Goal: Information Seeking & Learning: Learn about a topic

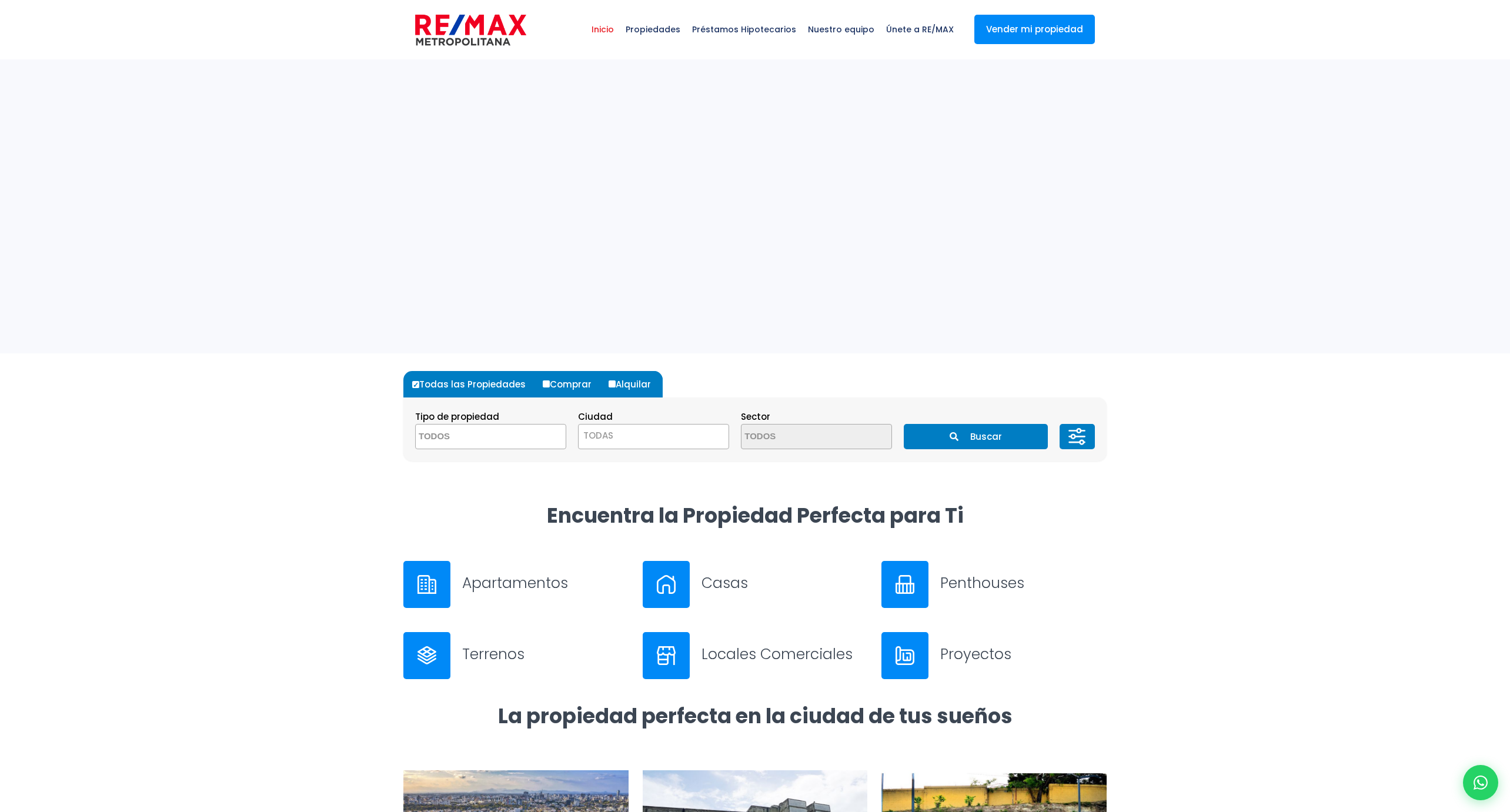
select select
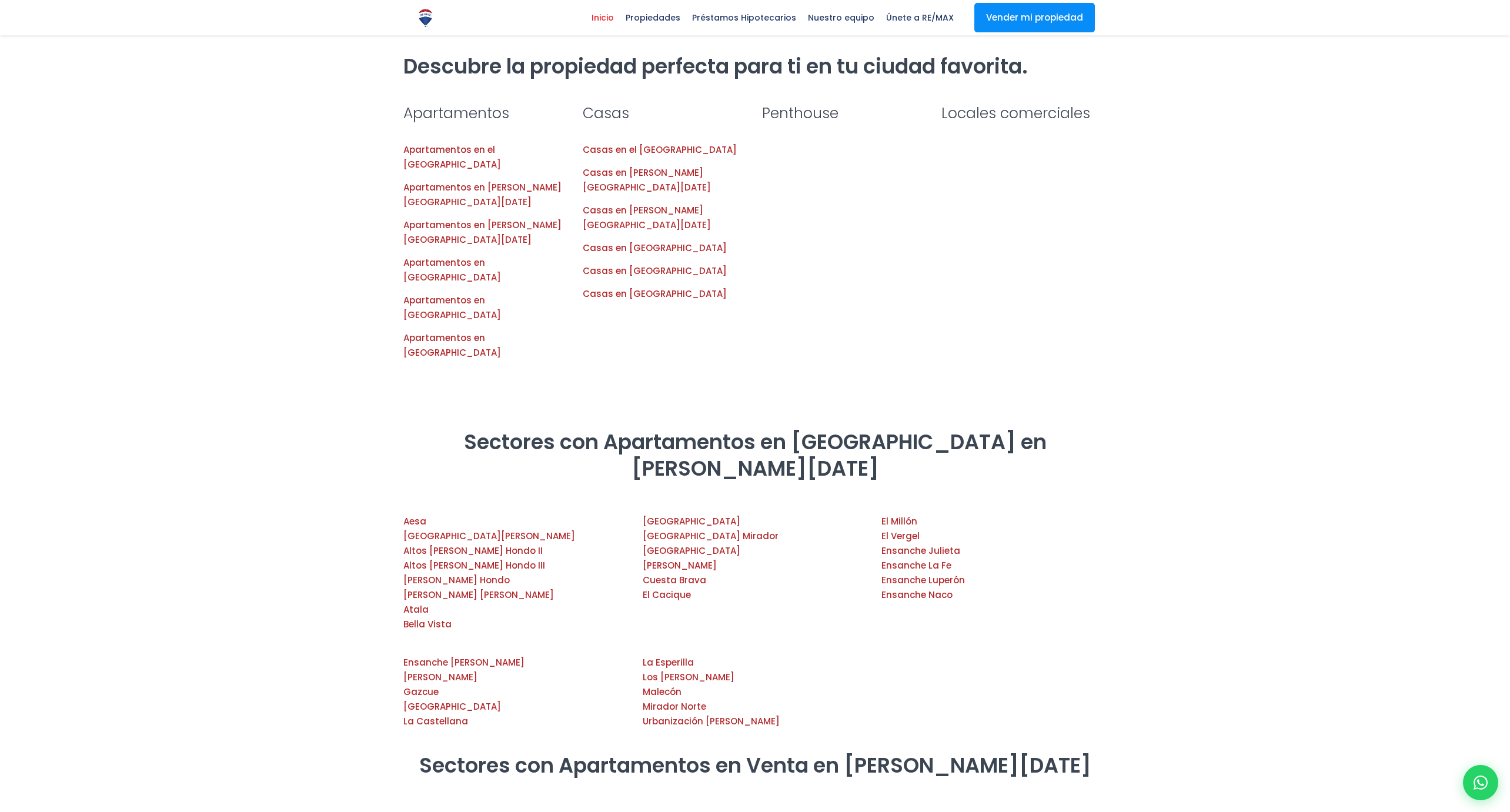
scroll to position [1180, 0]
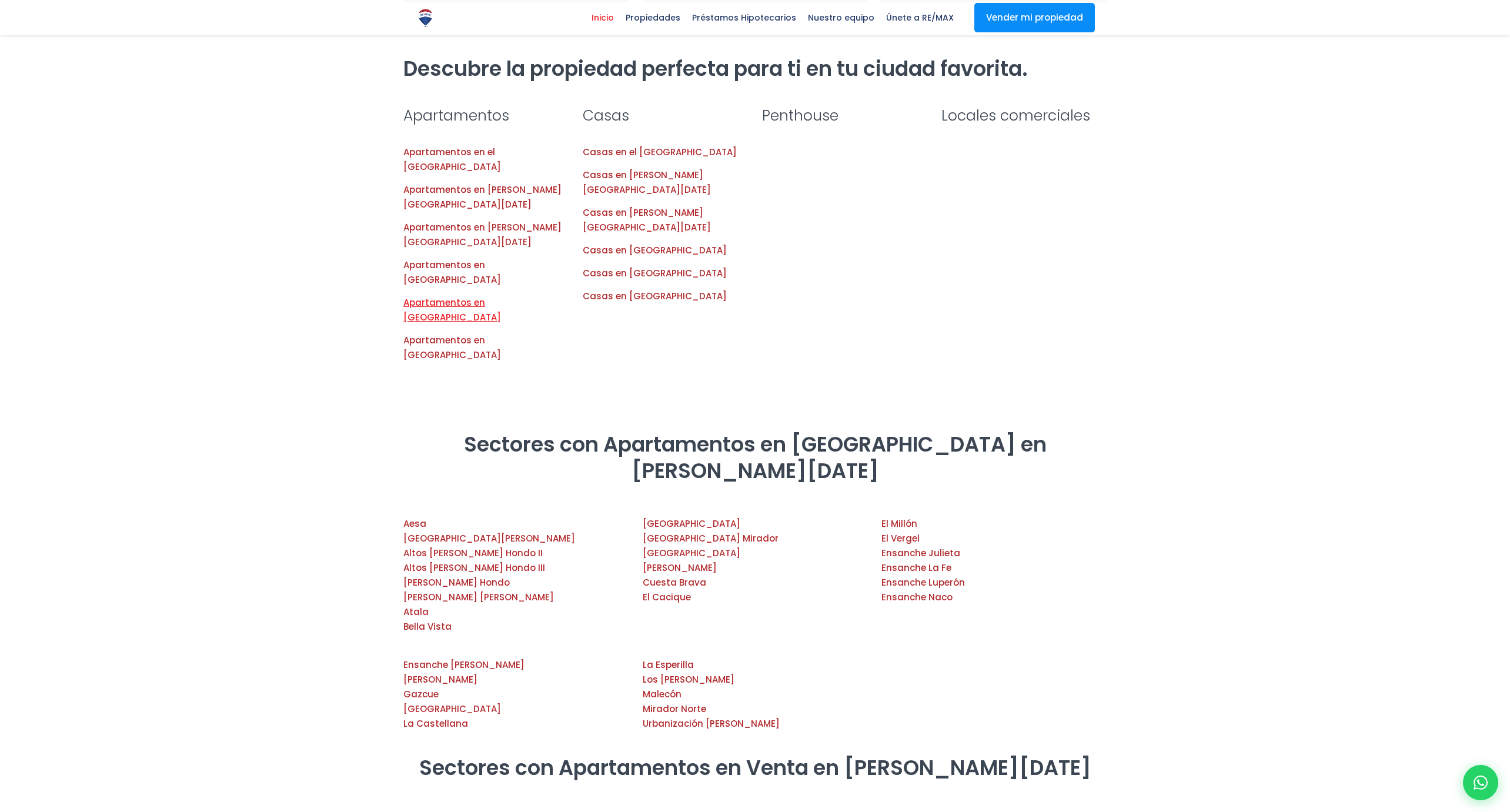
click at [467, 296] on link "Apartamentos en Santiago" at bounding box center [452, 310] width 98 height 27
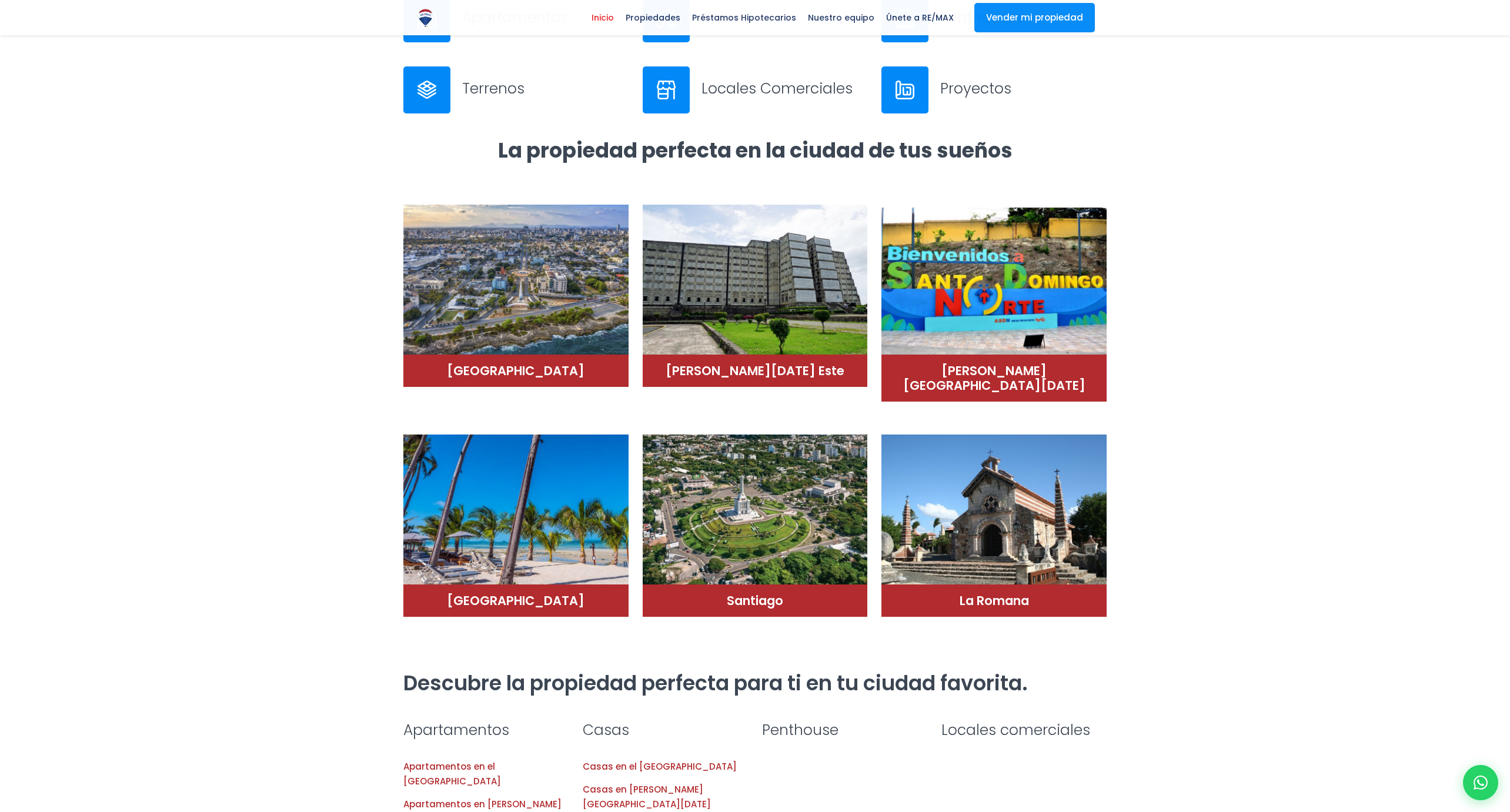
scroll to position [753, 0]
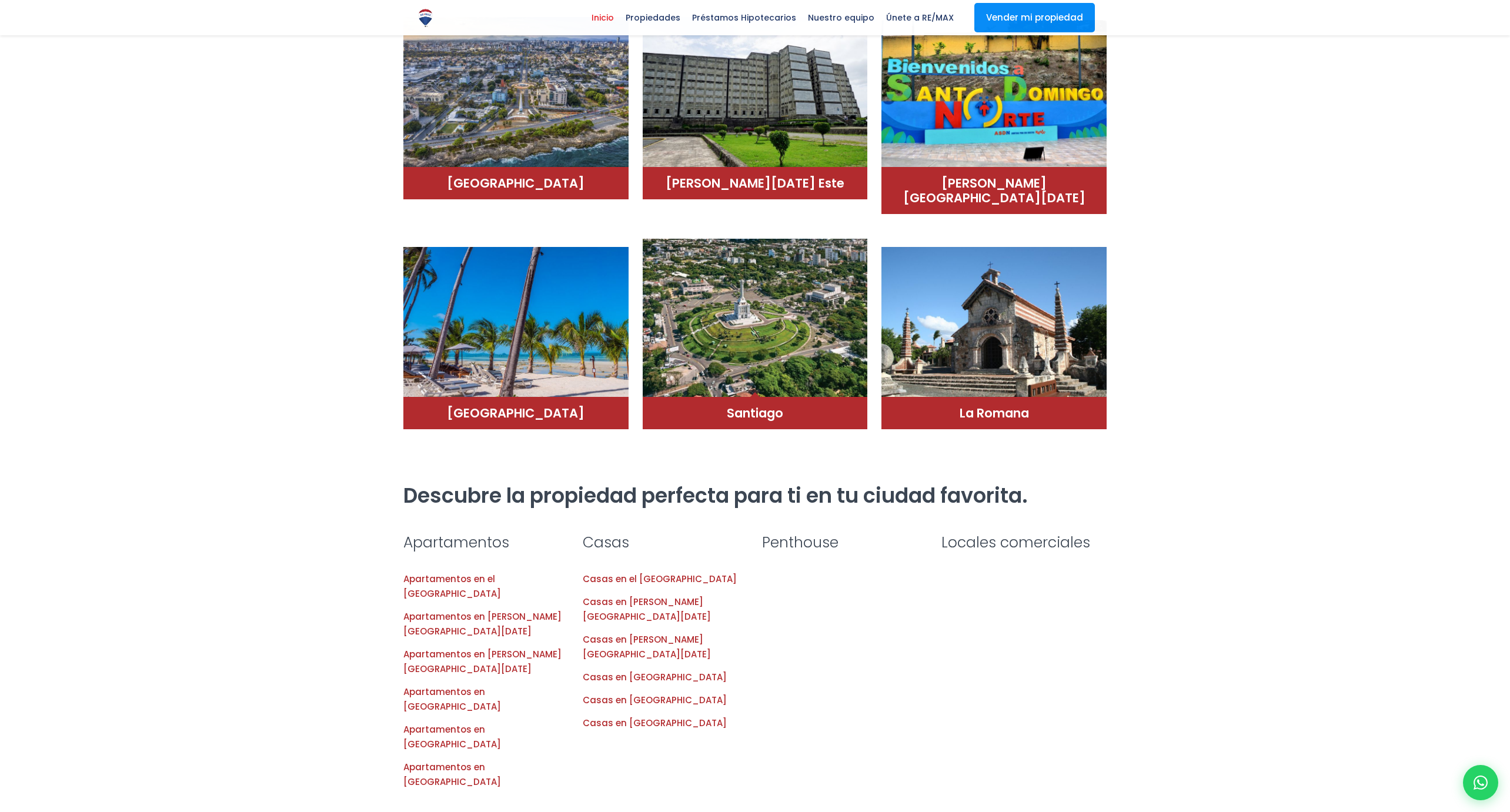
click at [771, 397] on div "Santiago" at bounding box center [755, 413] width 226 height 33
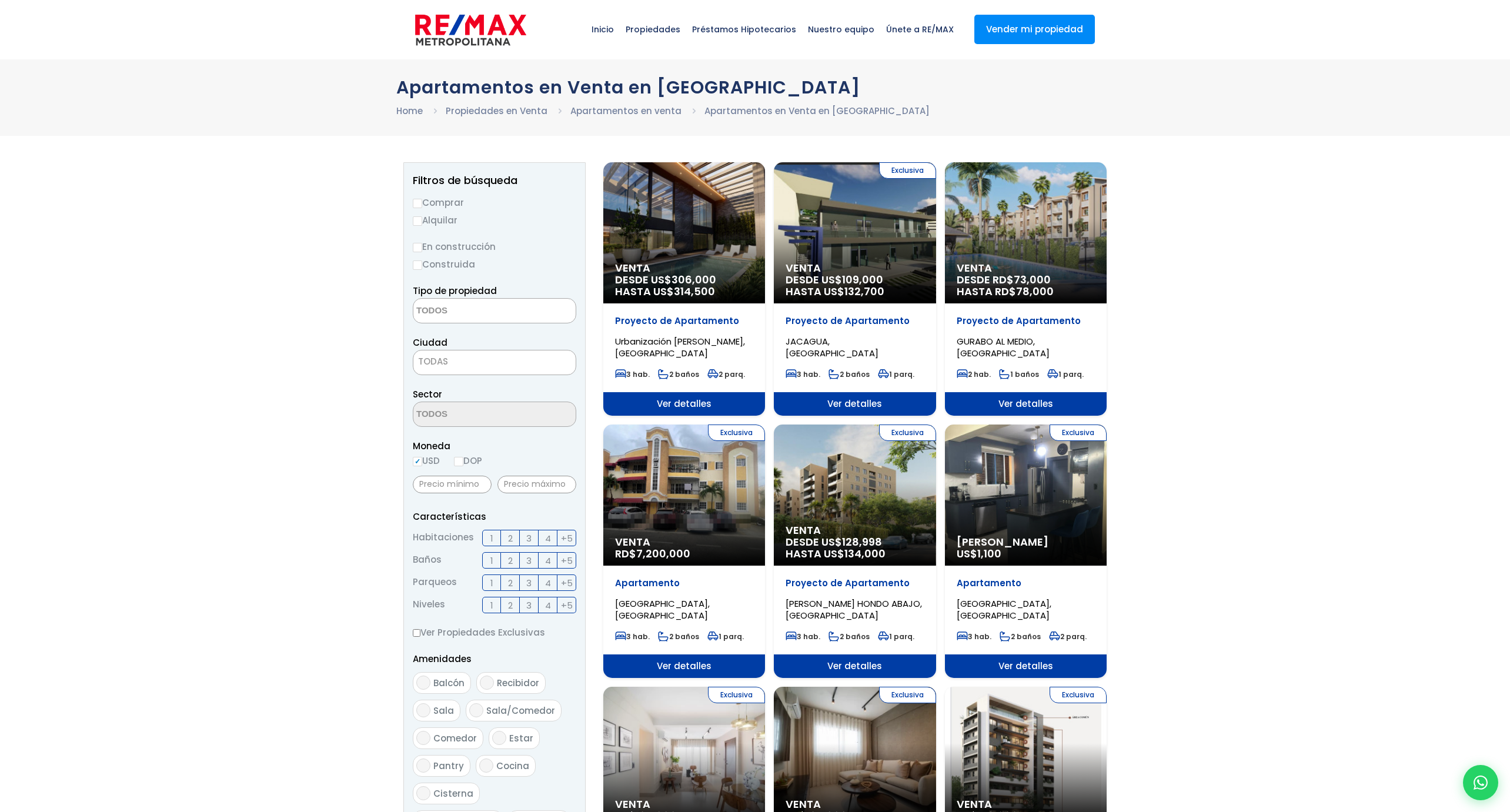
select select
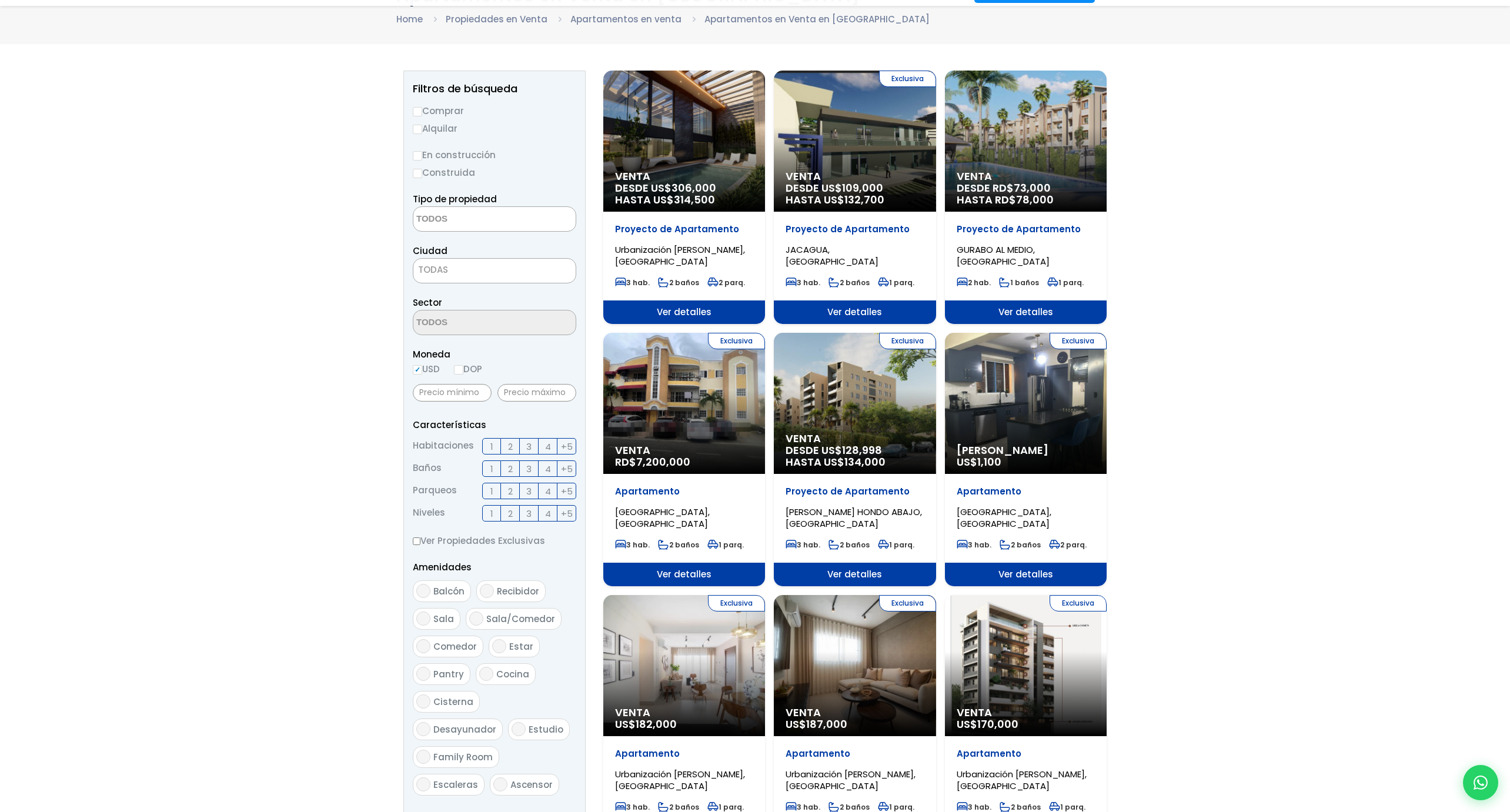
scroll to position [265, 0]
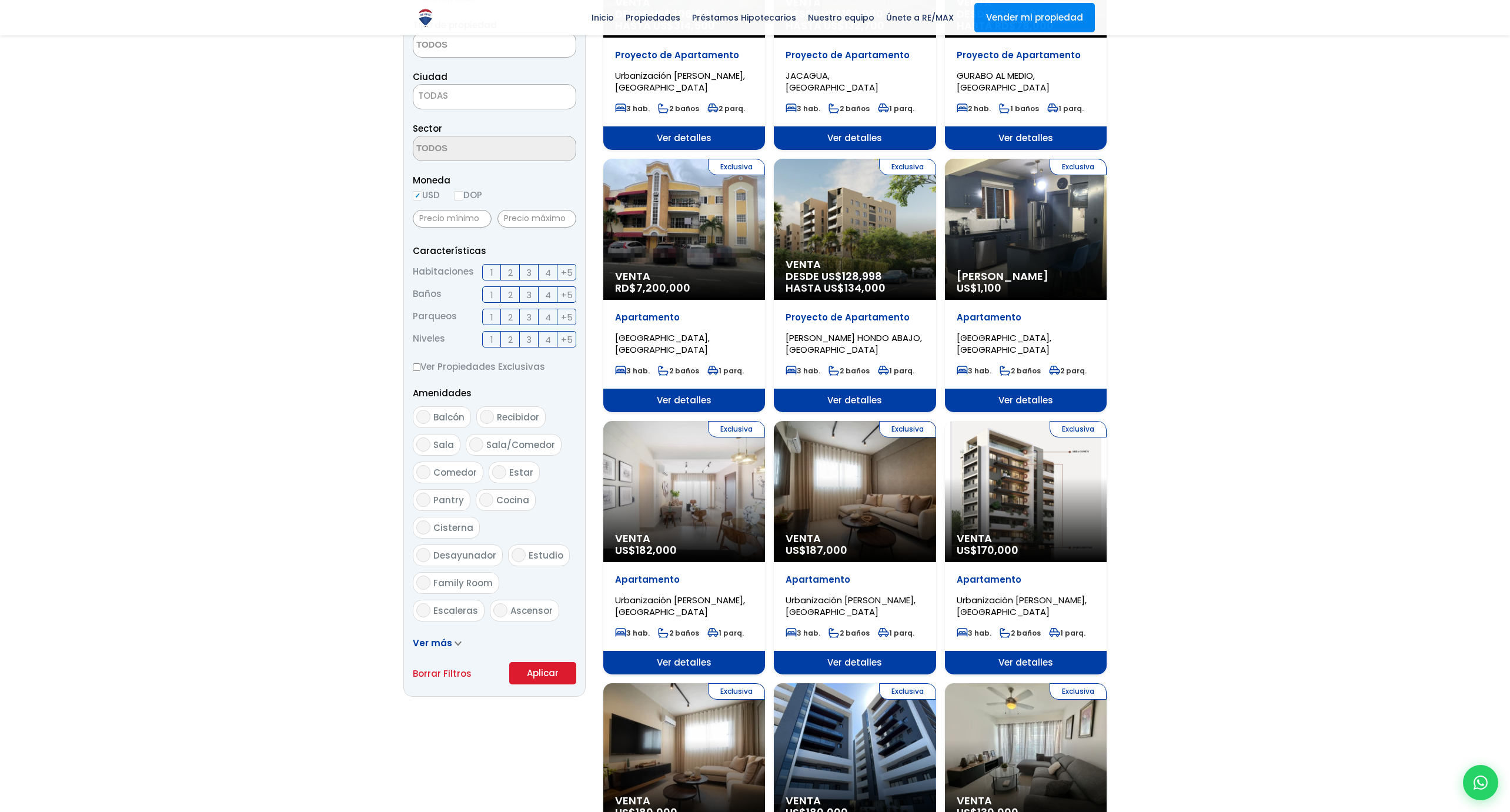
click at [523, 100] on span "TODAS" at bounding box center [494, 96] width 163 height 17
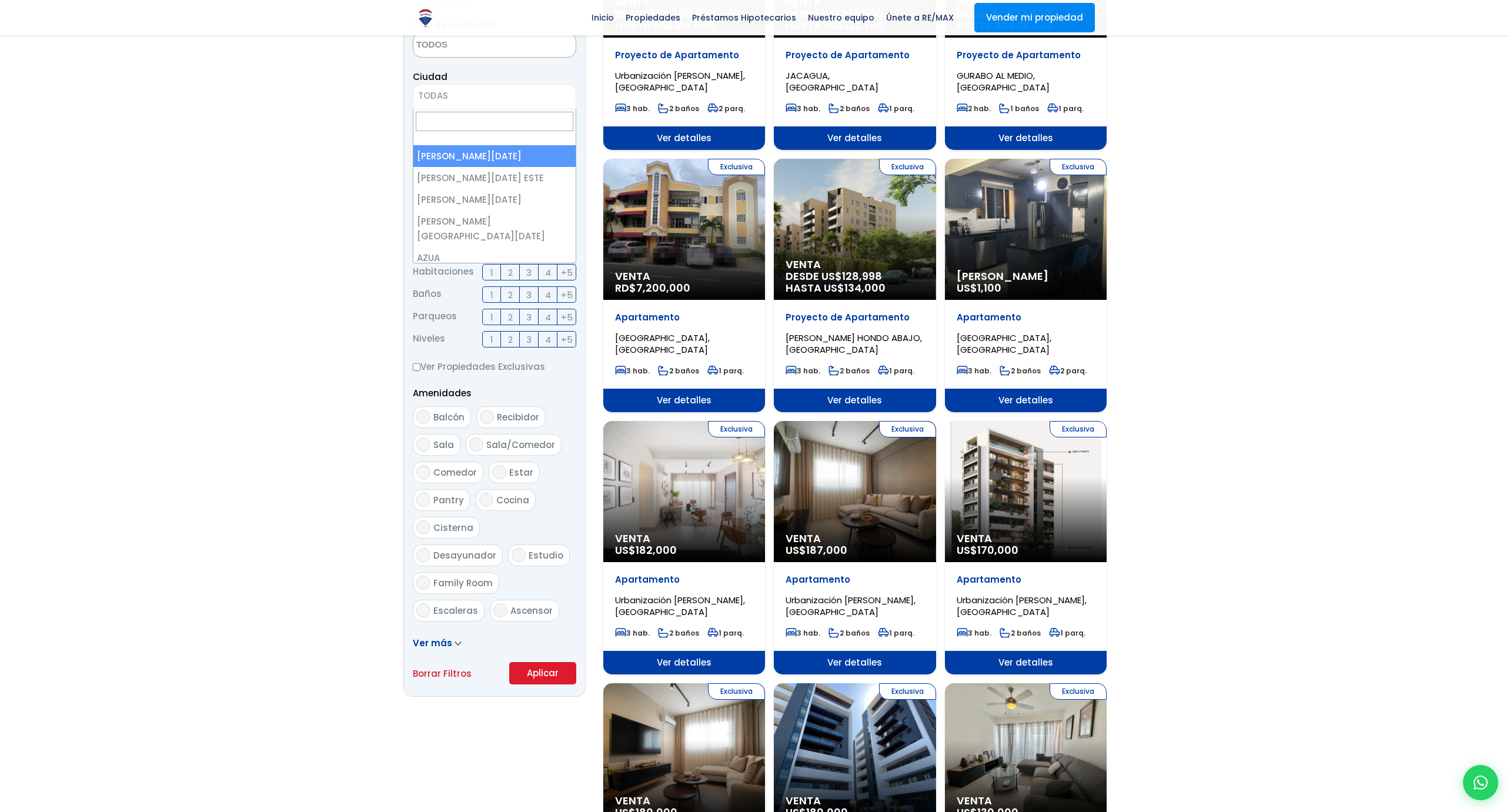
click at [1269, 325] on div at bounding box center [755, 732] width 1510 height 1689
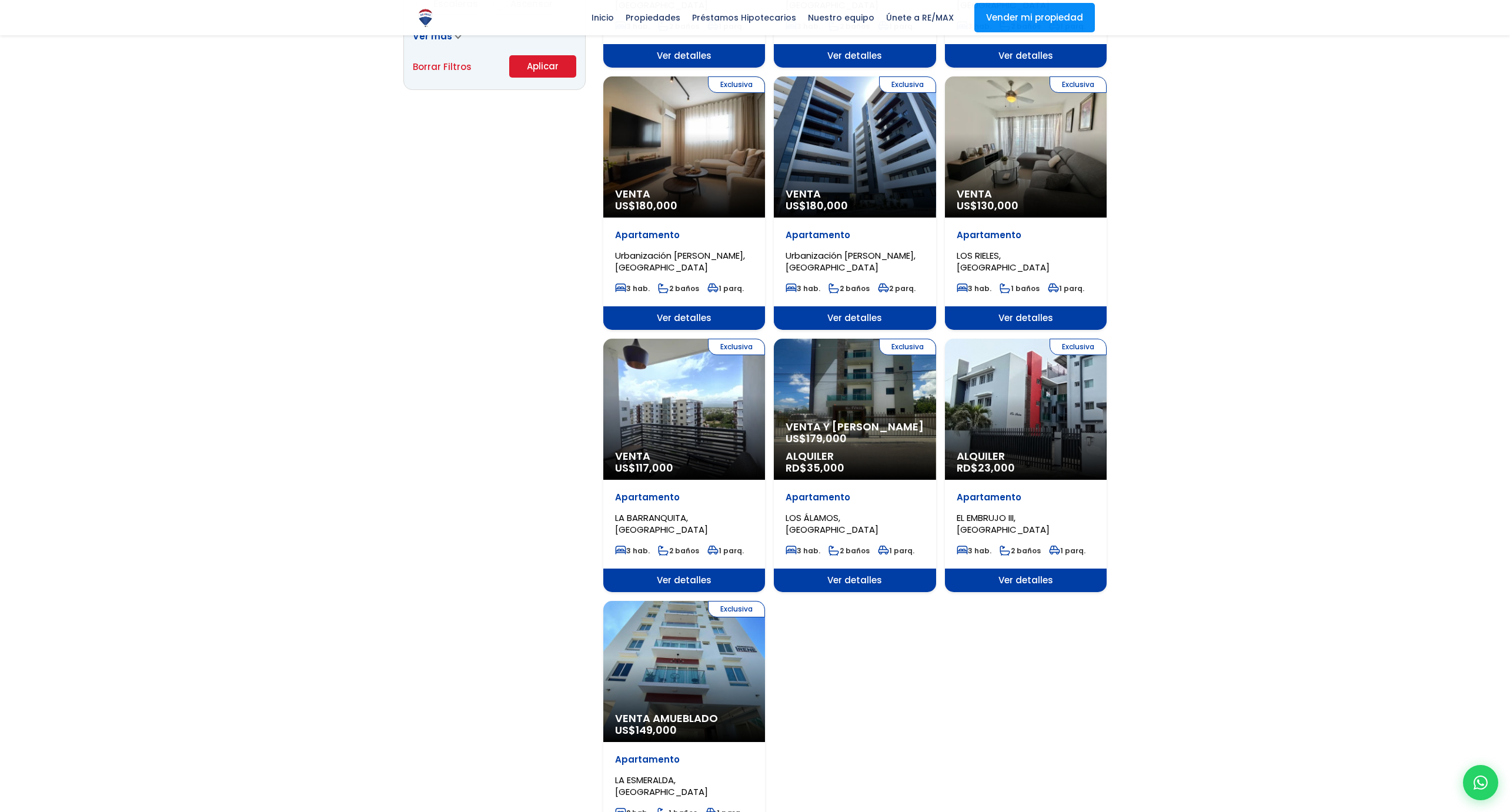
scroll to position [988, 0]
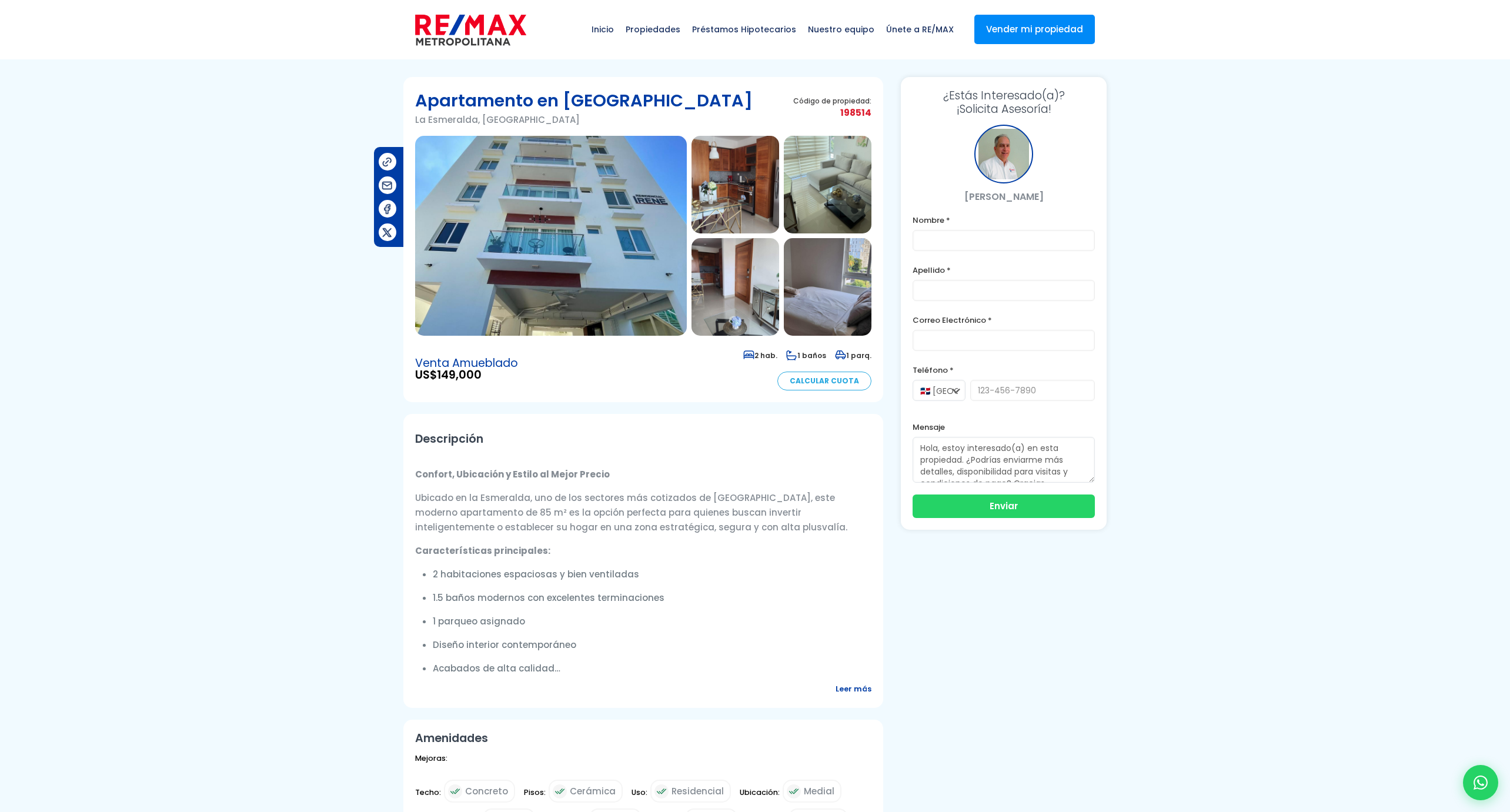
click at [601, 291] on img at bounding box center [551, 235] width 272 height 200
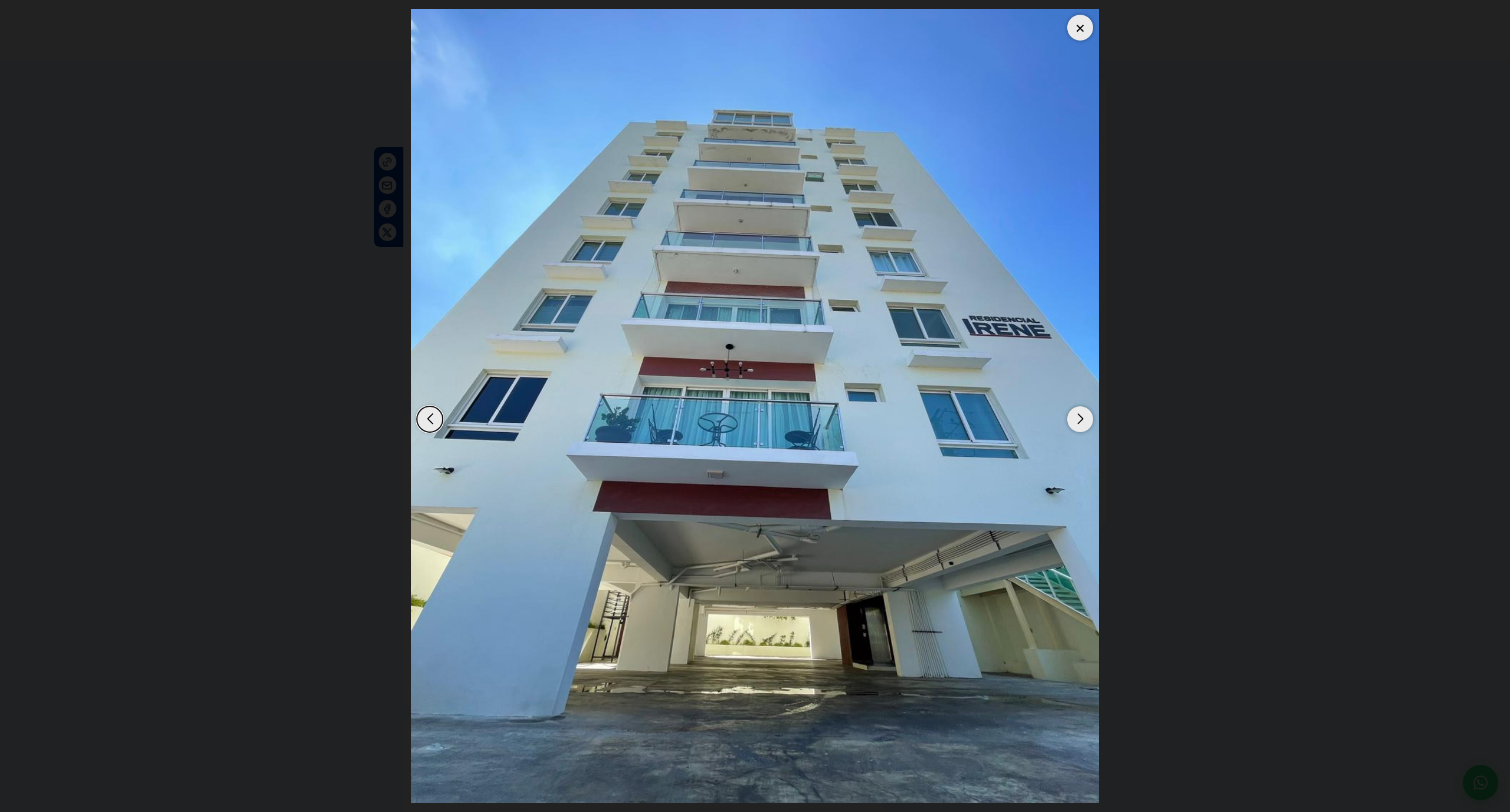
click at [1072, 423] on div "Next slide" at bounding box center [1080, 419] width 26 height 26
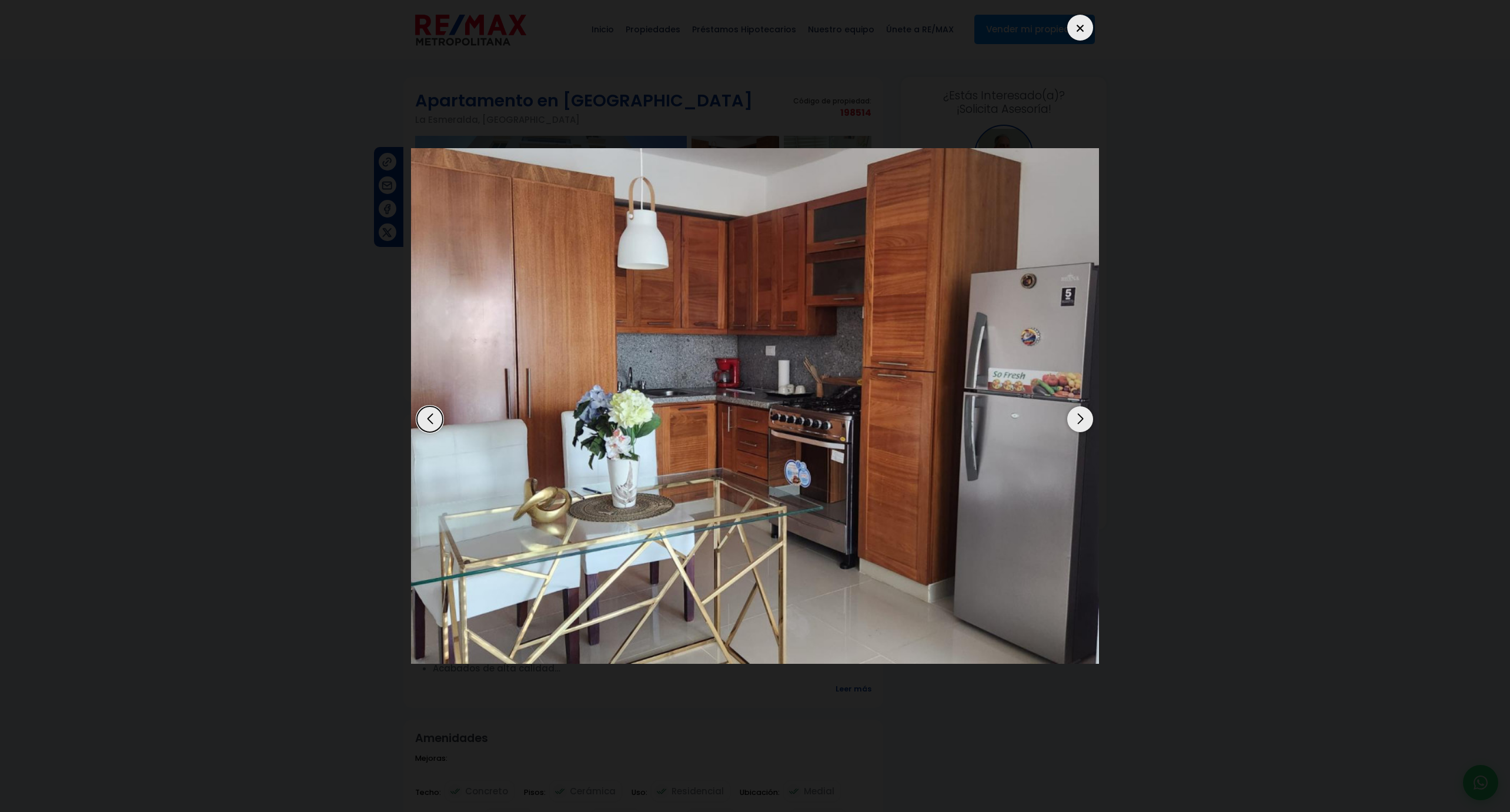
click at [1072, 423] on div "Next slide" at bounding box center [1080, 419] width 26 height 26
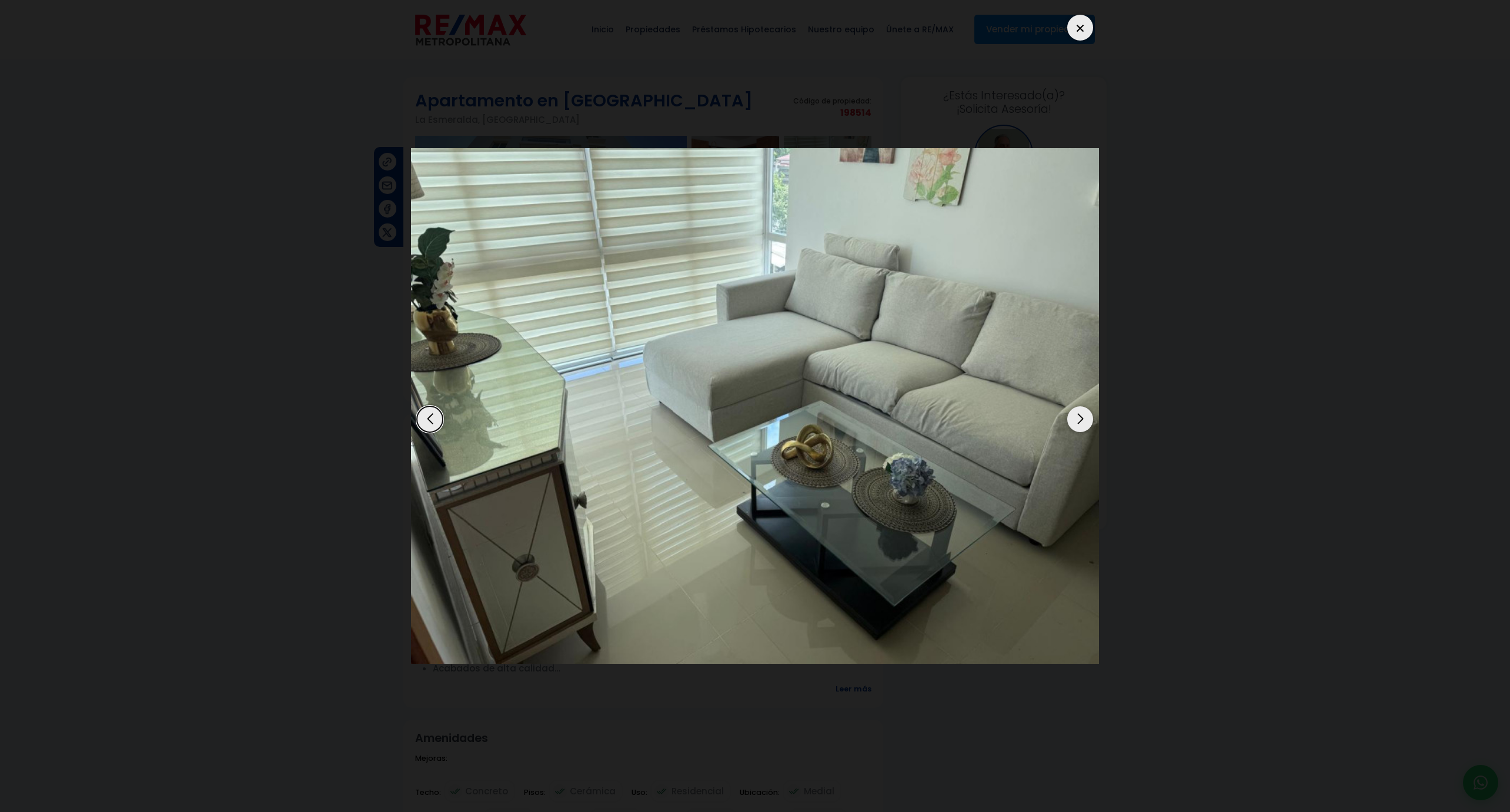
click at [1072, 423] on div "Next slide" at bounding box center [1080, 419] width 26 height 26
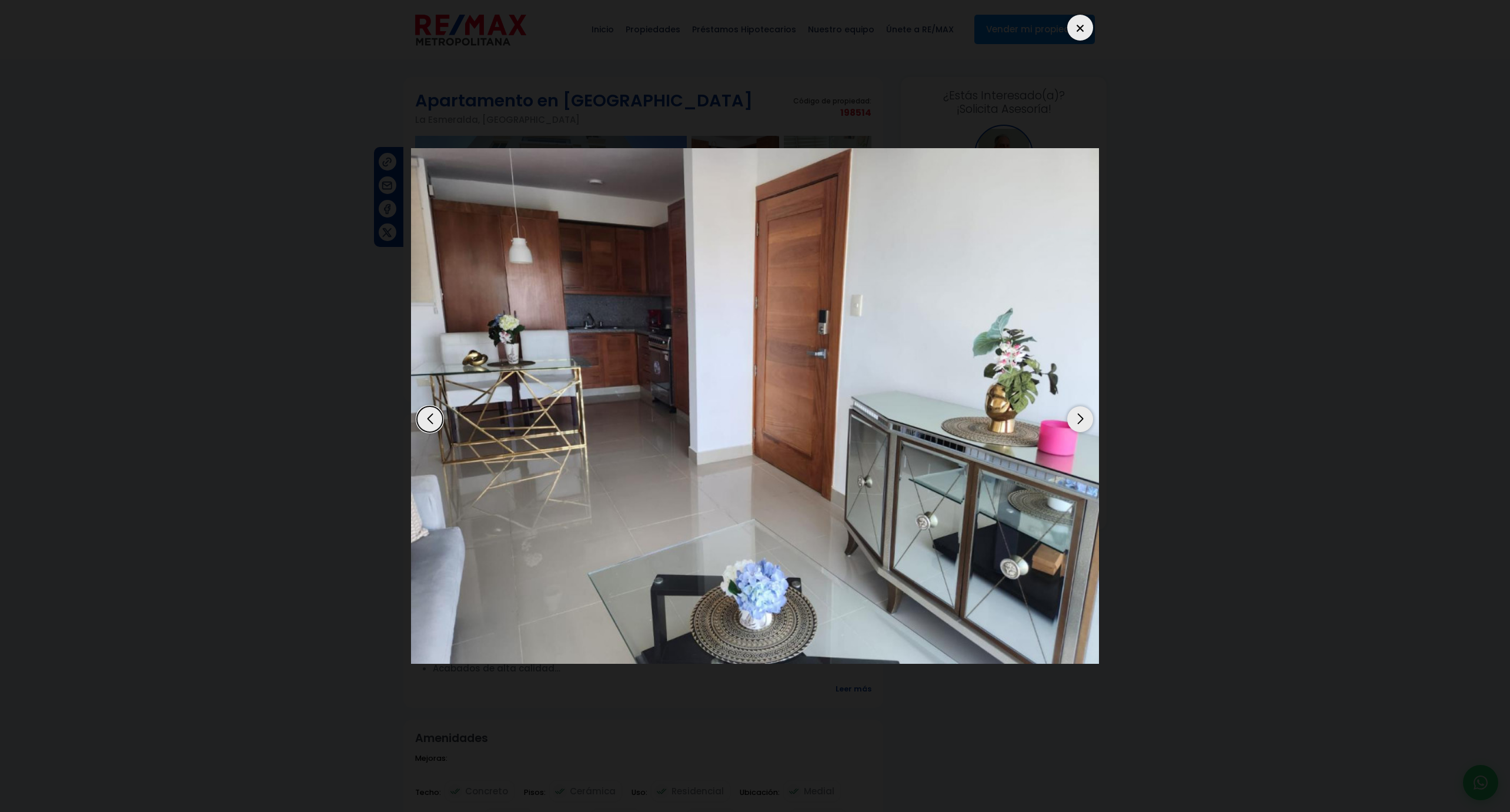
click at [1072, 423] on div "Next slide" at bounding box center [1080, 419] width 26 height 26
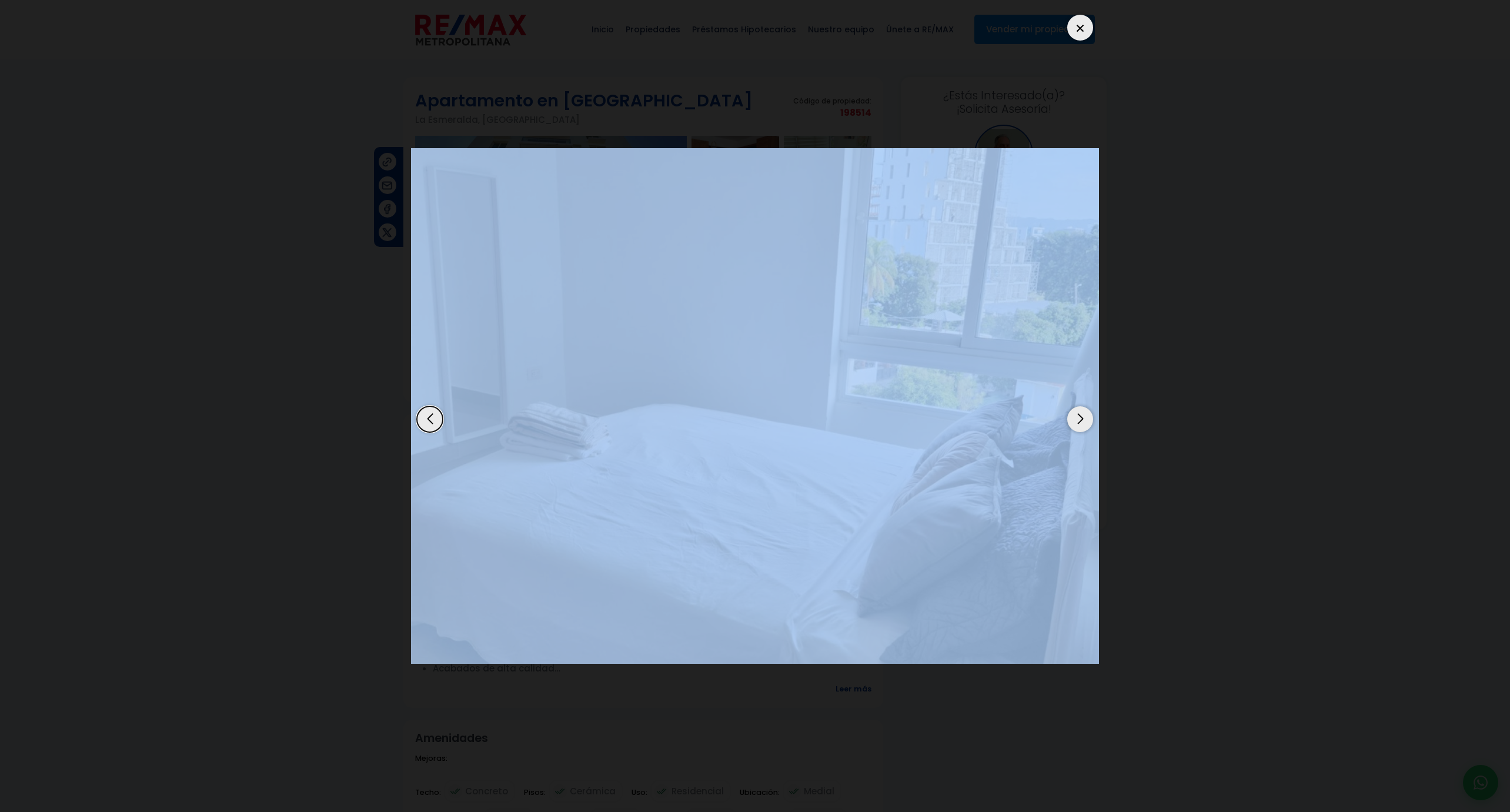
drag, startPoint x: 1072, startPoint y: 423, endPoint x: 1066, endPoint y: 426, distance: 6.7
click at [1066, 426] on div at bounding box center [755, 406] width 688 height 795
click at [1077, 421] on div "Next slide" at bounding box center [1080, 419] width 26 height 26
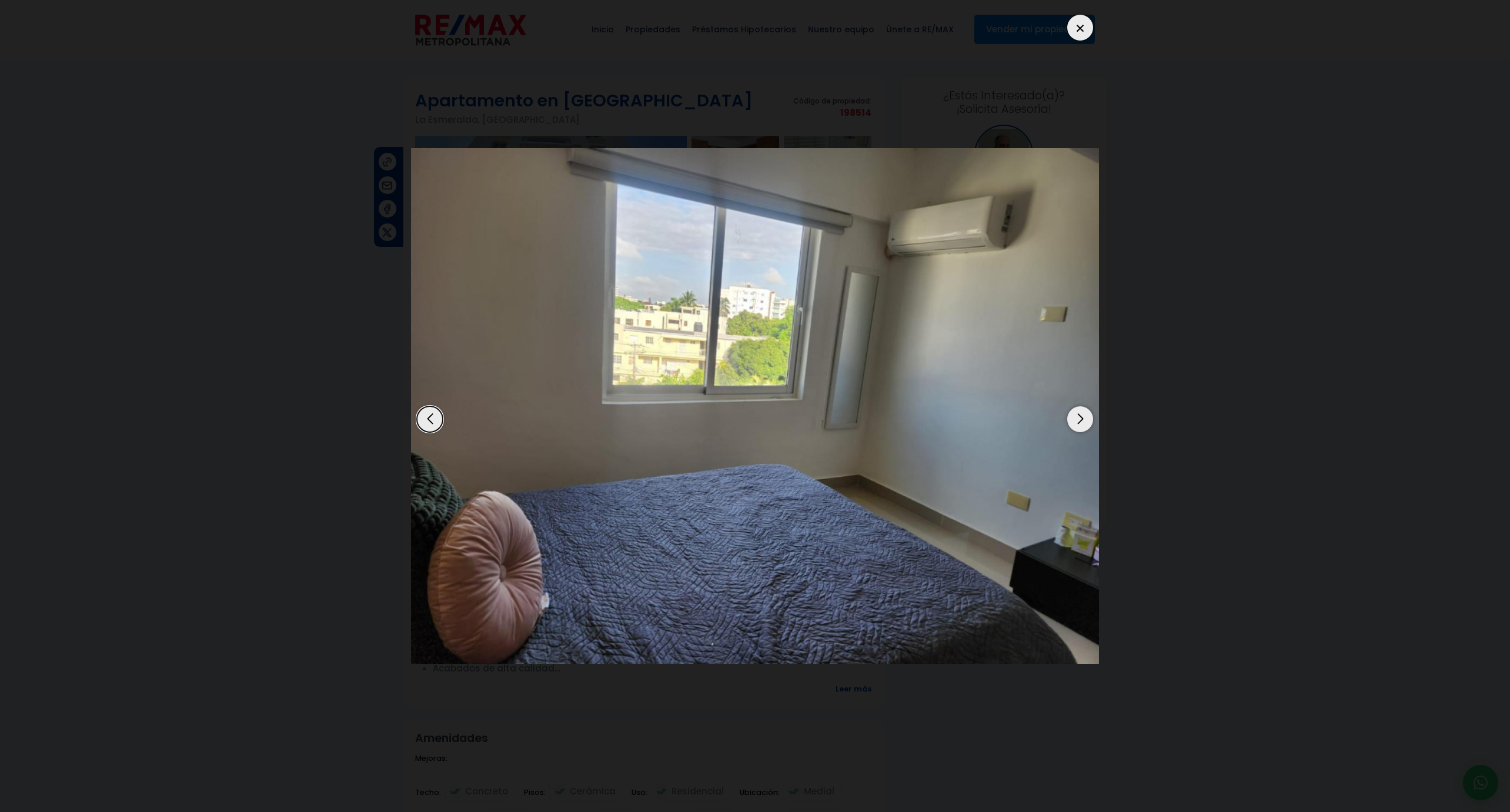
click at [1078, 422] on div "Next slide" at bounding box center [1080, 419] width 26 height 26
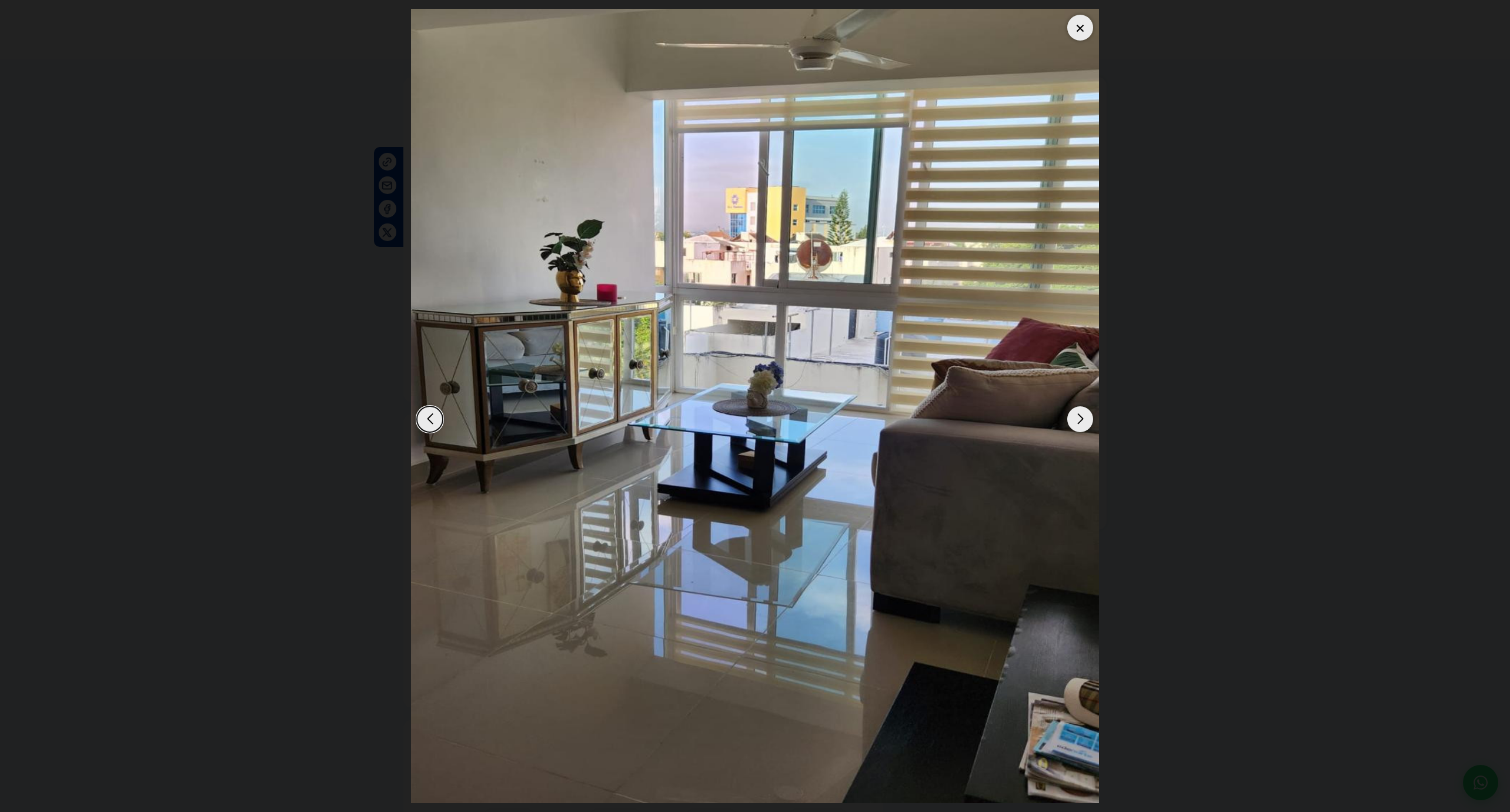
click at [1078, 422] on div "Next slide" at bounding box center [1080, 419] width 26 height 26
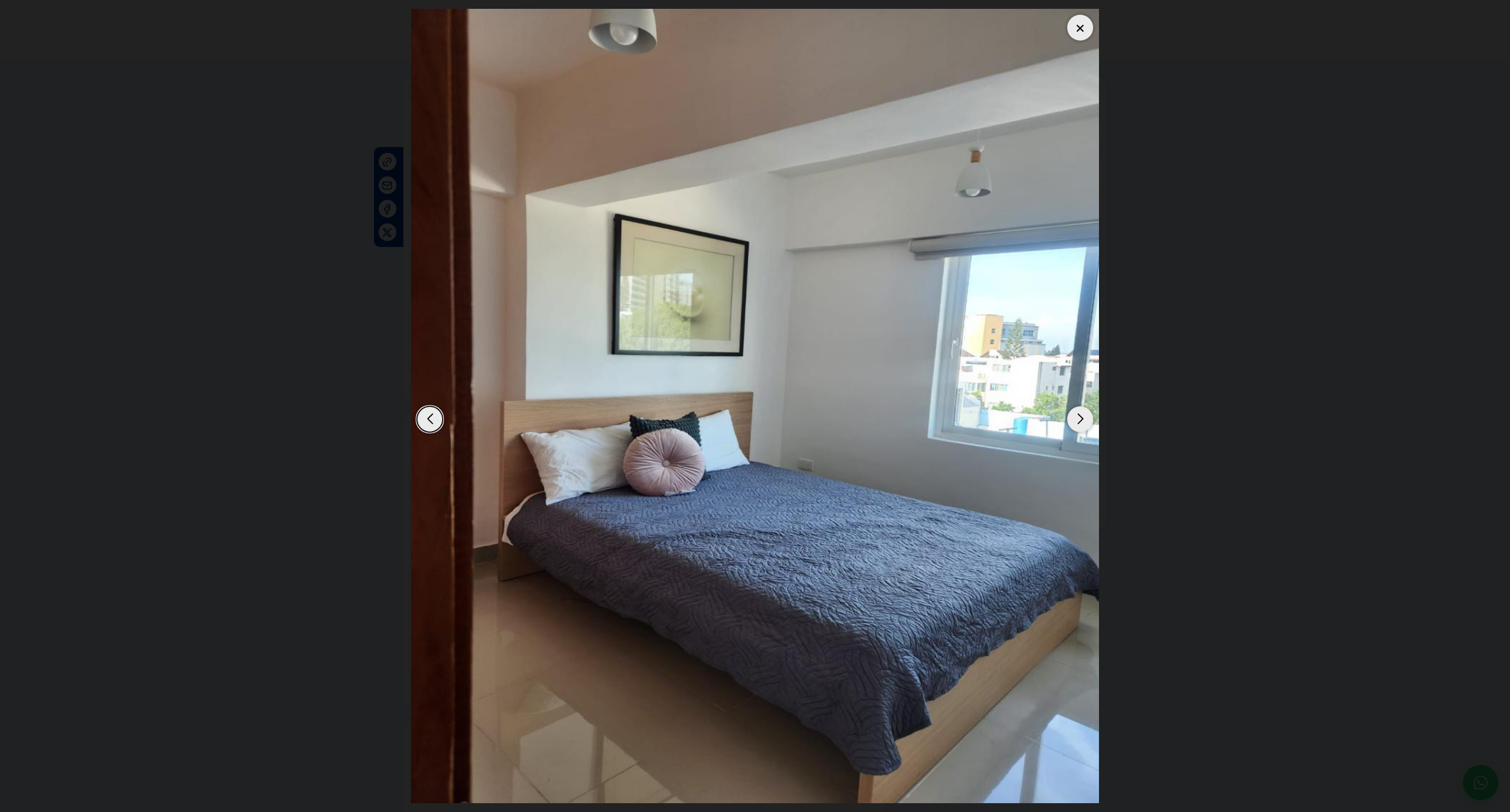
click at [1087, 31] on div at bounding box center [1080, 27] width 26 height 26
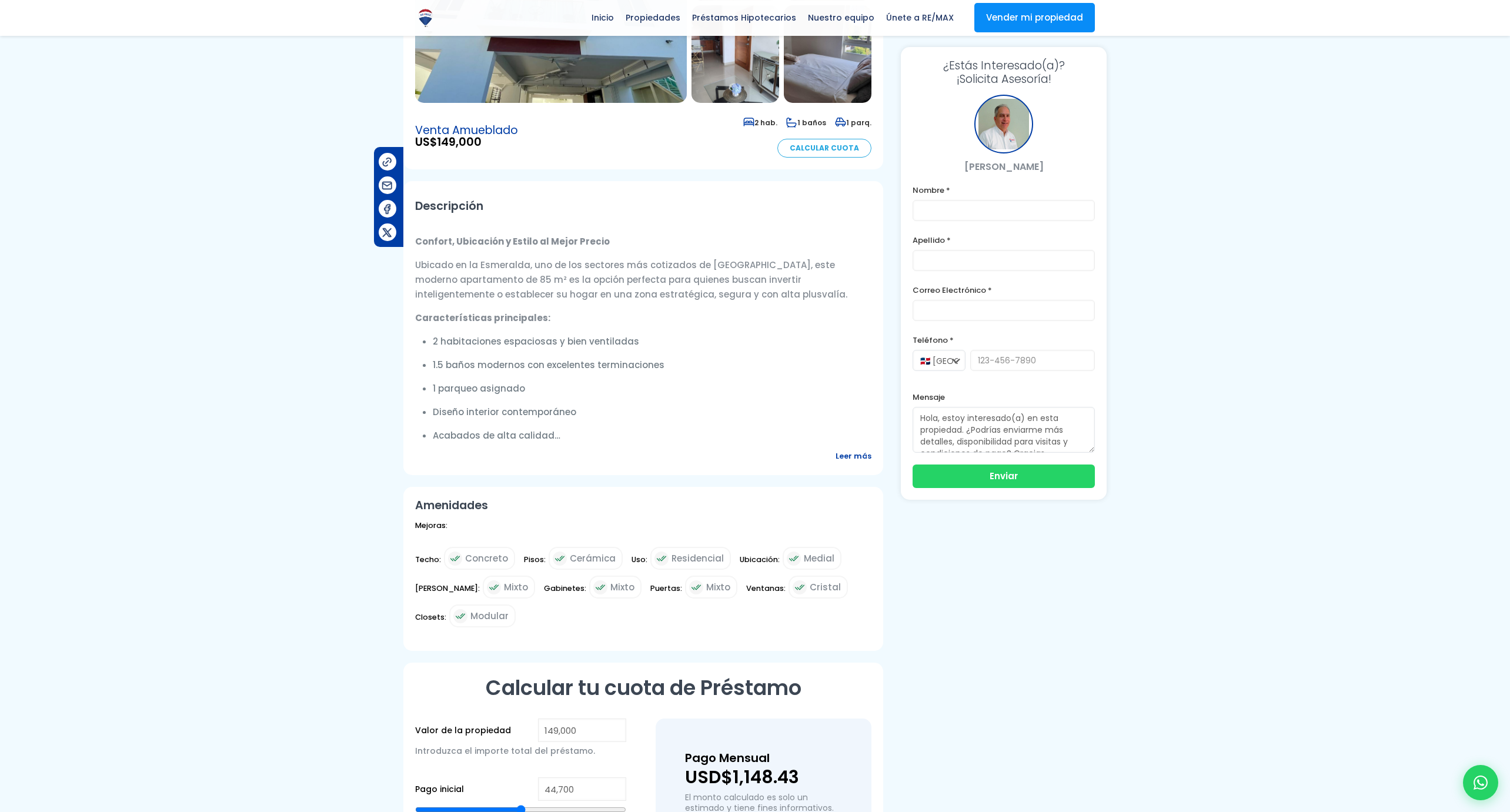
scroll to position [230, 0]
click at [861, 456] on span "Leer más" at bounding box center [853, 458] width 36 height 14
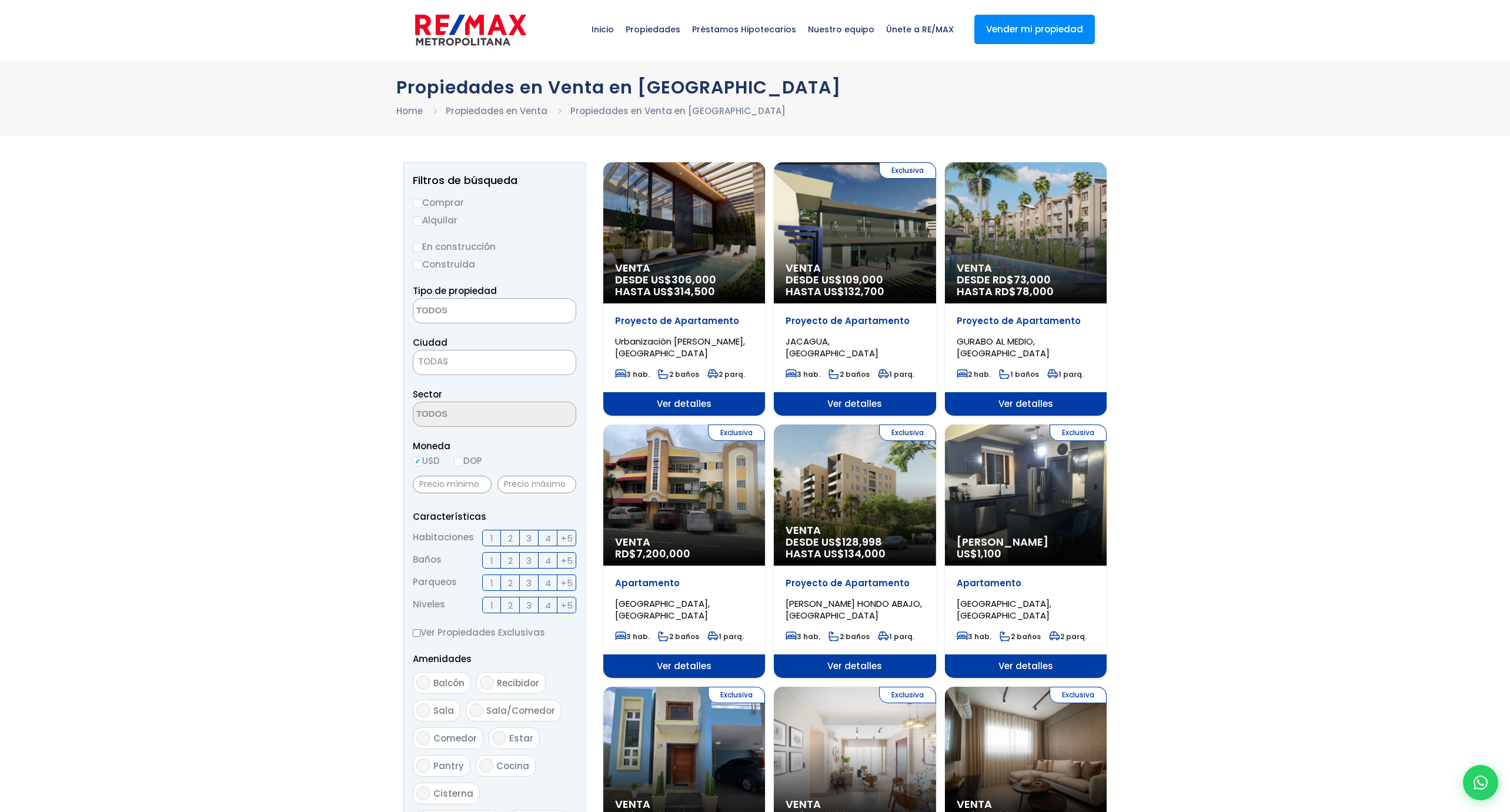
select select
click at [417, 204] on input "Comprar" at bounding box center [417, 204] width 9 height 9
radio input "true"
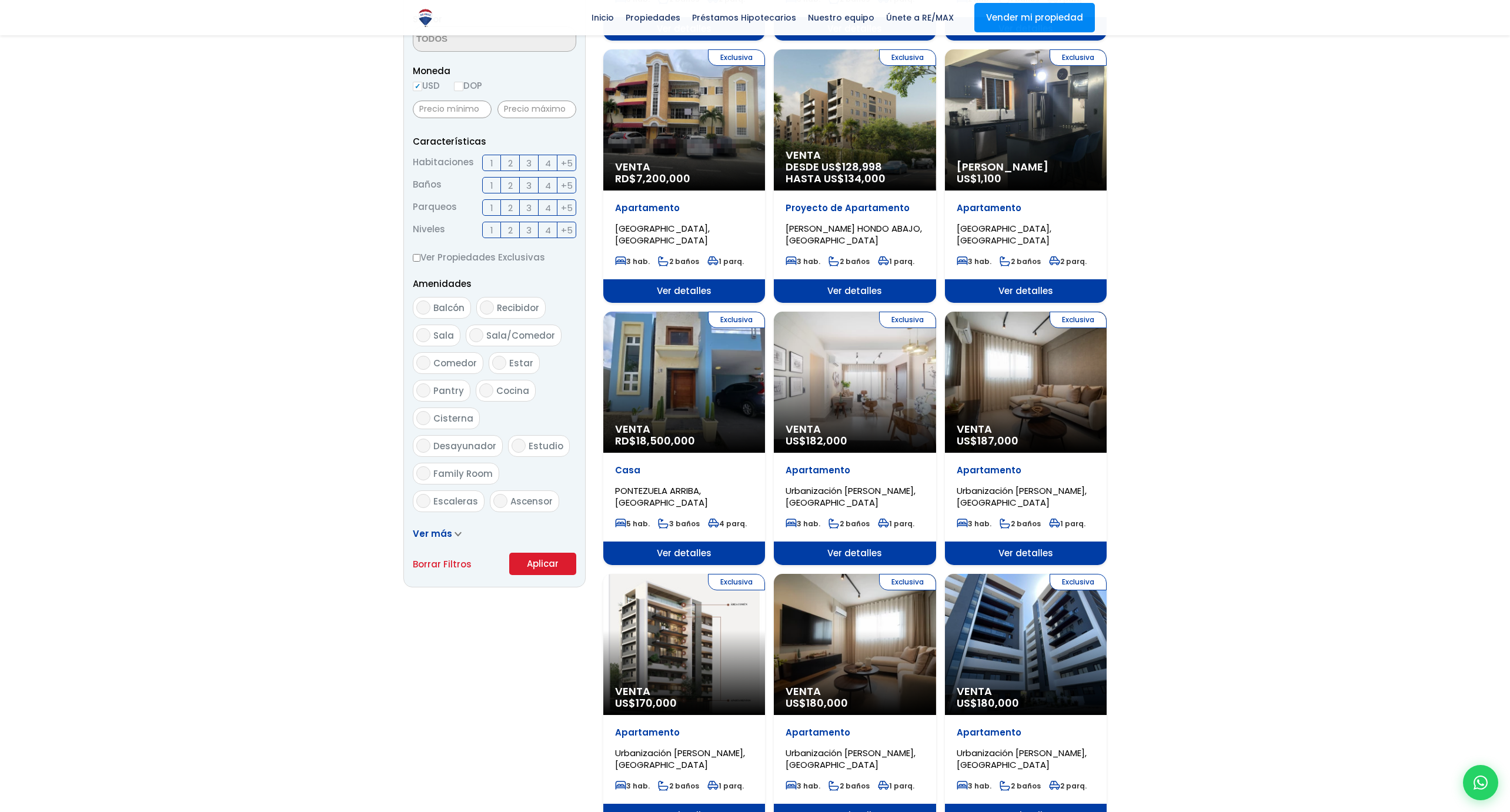
click at [515, 163] on label "2" at bounding box center [510, 163] width 19 height 17
click at [0, 0] on input "2" at bounding box center [0, 0] width 0 height 0
click at [555, 564] on button "Aplicar" at bounding box center [542, 564] width 67 height 22
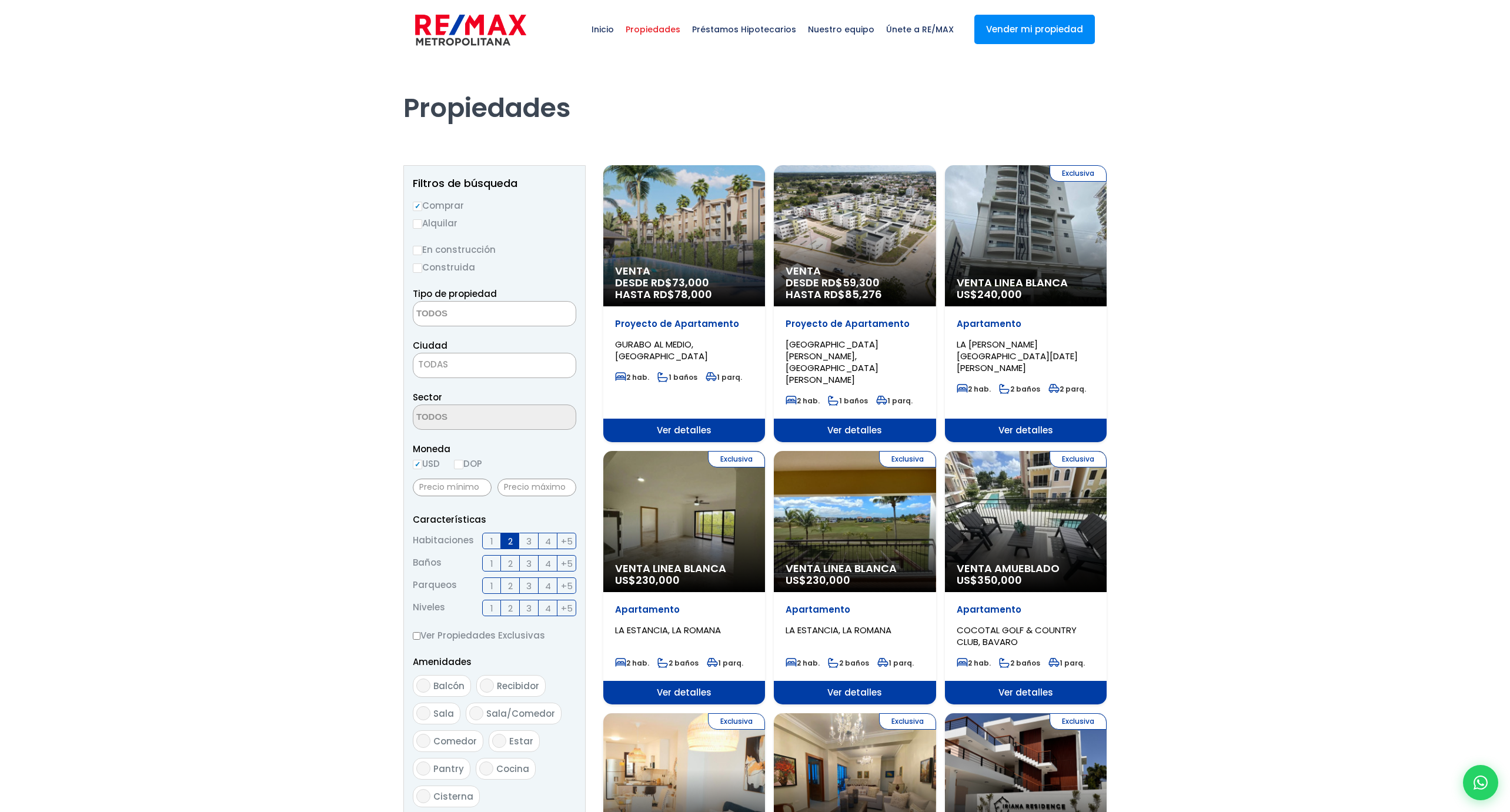
select select
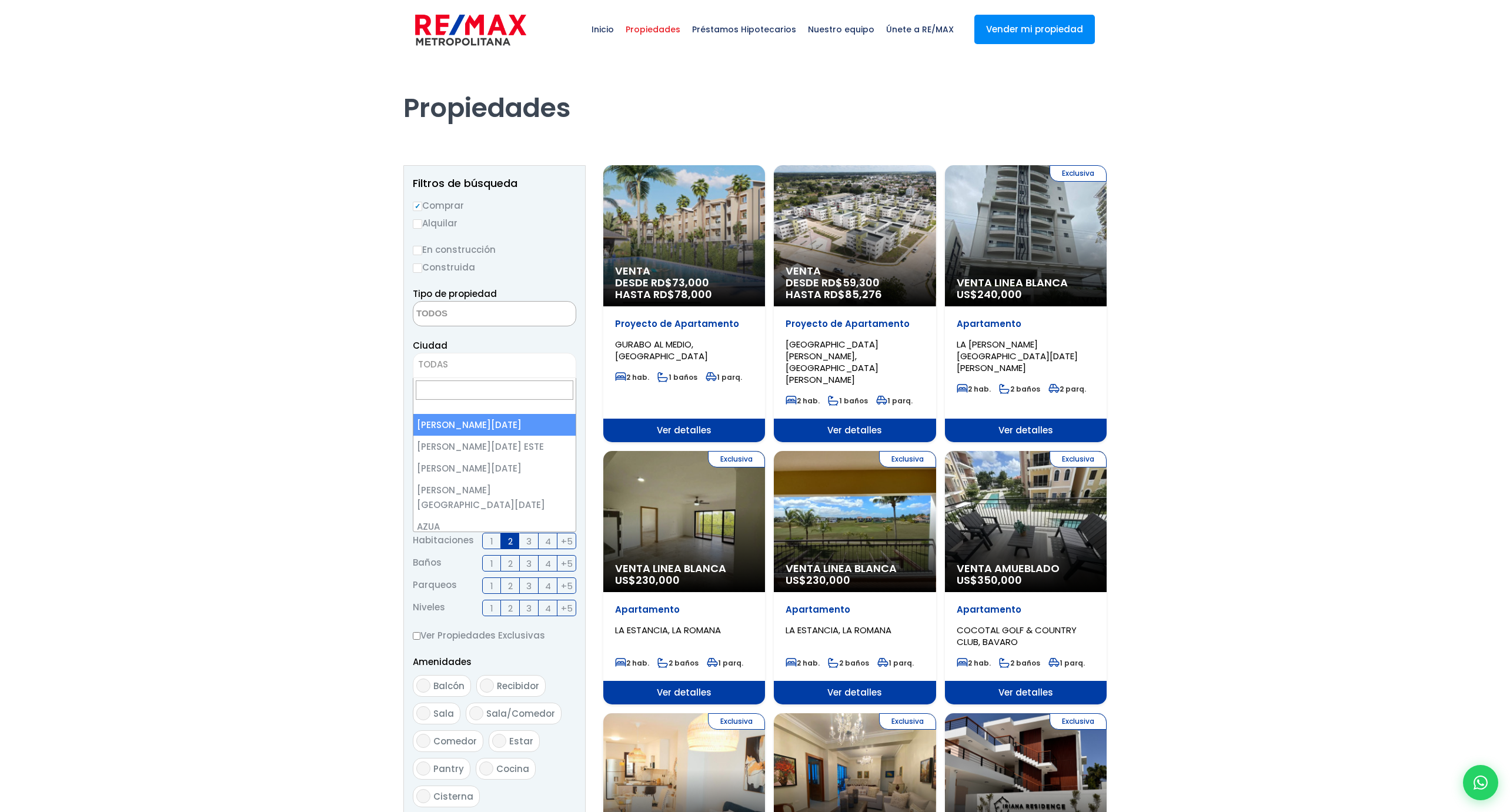
click at [470, 371] on span "TODAS" at bounding box center [494, 365] width 163 height 17
select select "120"
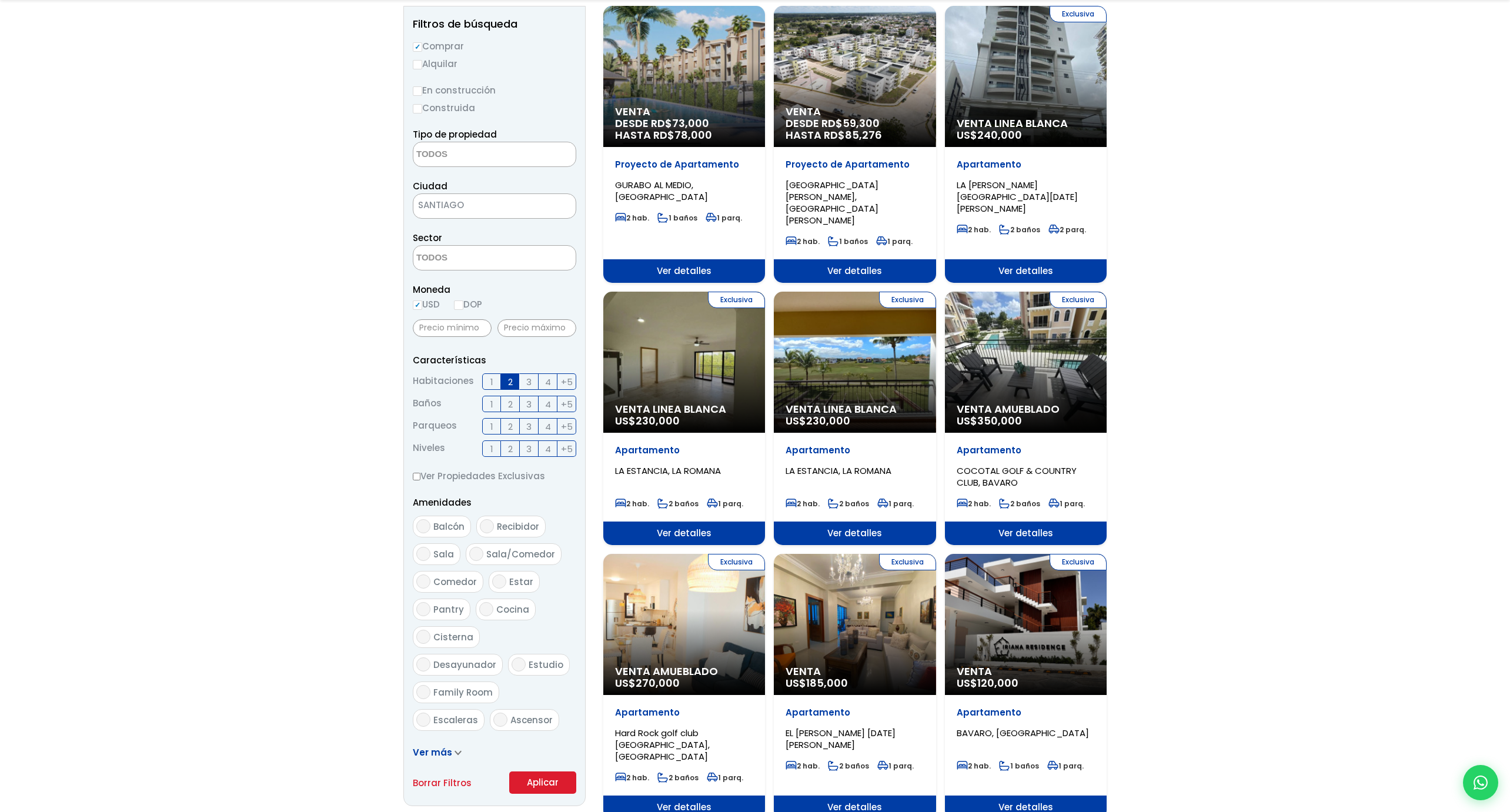
scroll to position [284, 0]
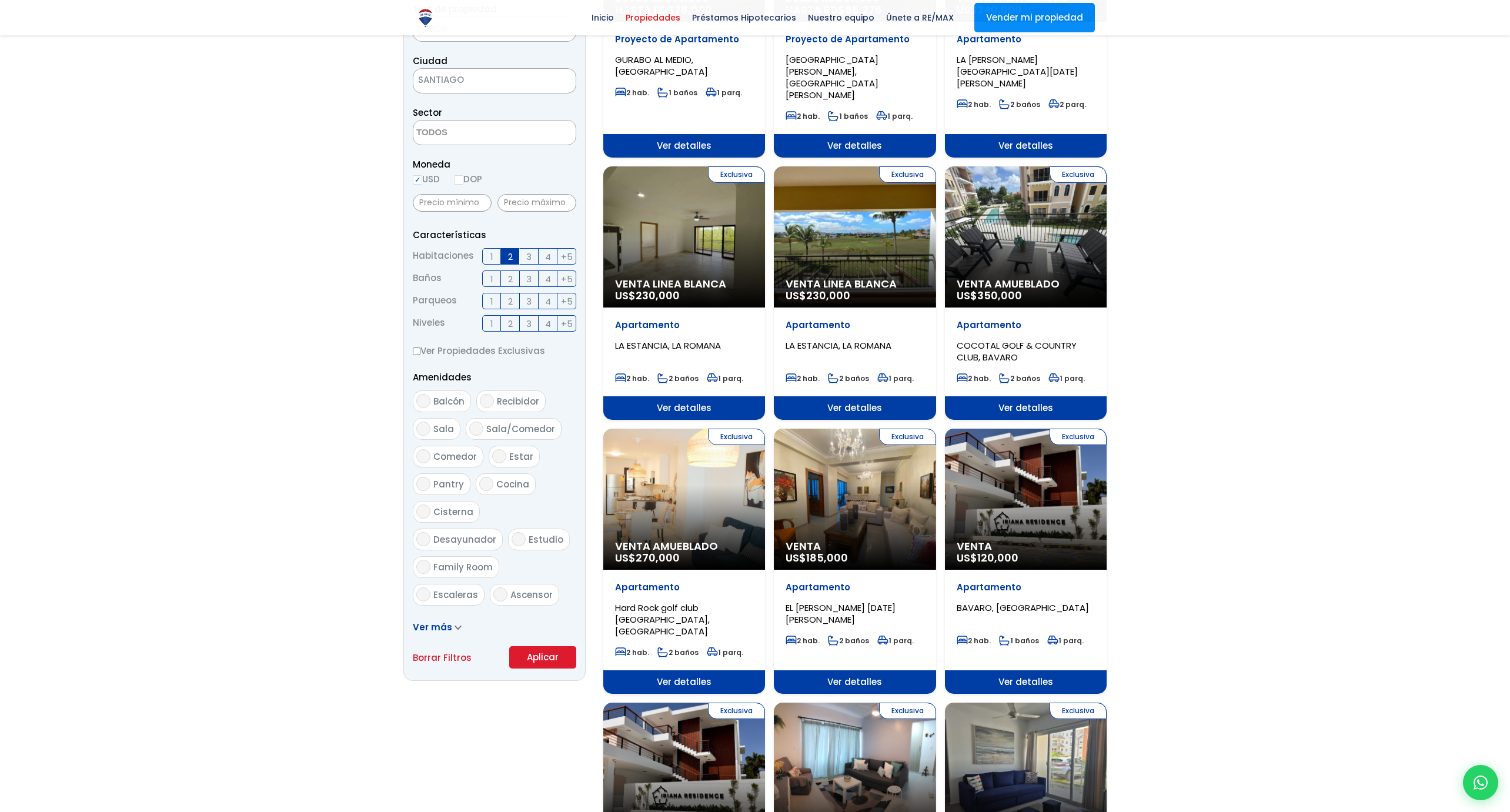
click at [555, 658] on button "Aplicar" at bounding box center [542, 657] width 67 height 22
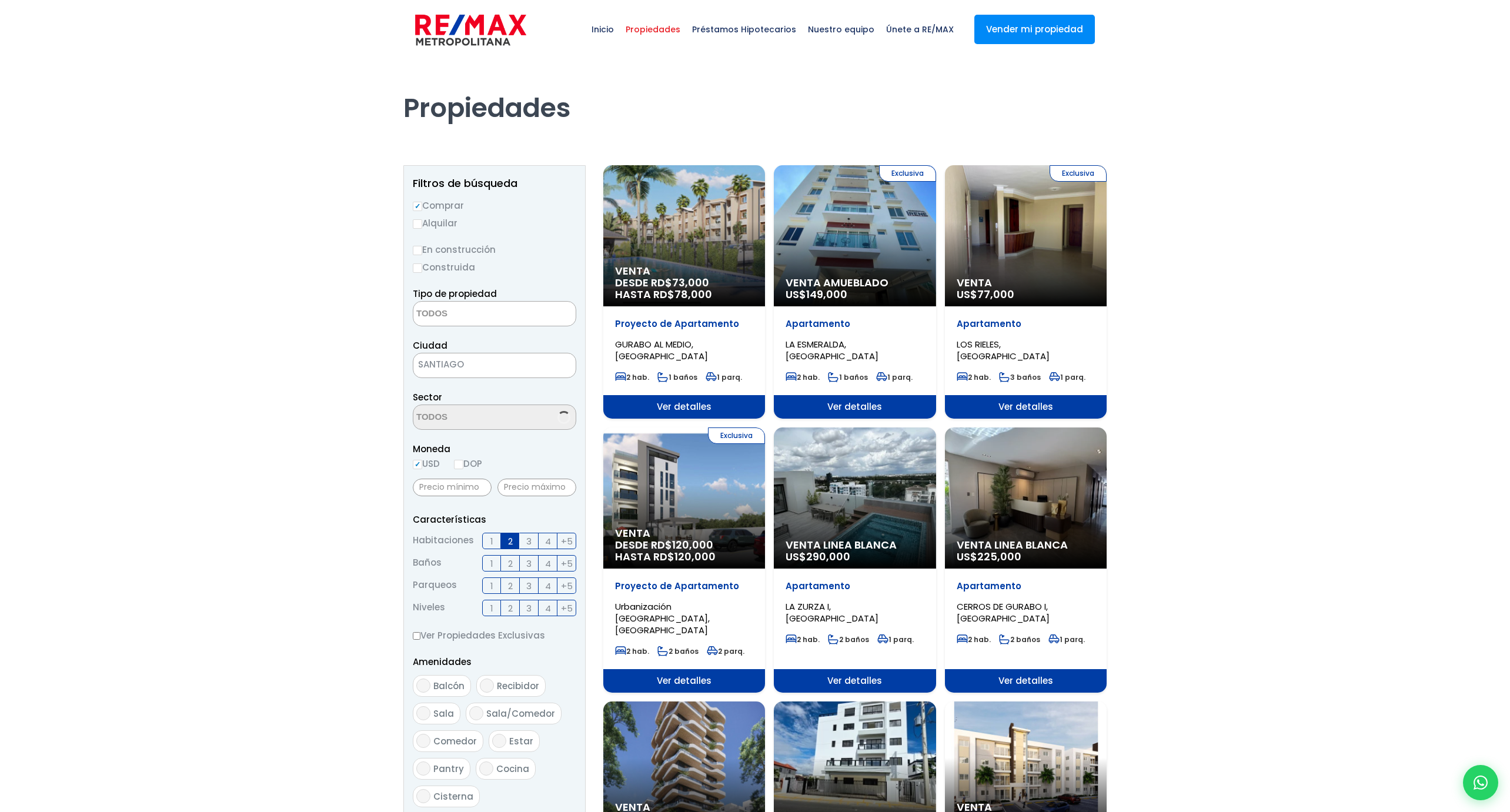
select select
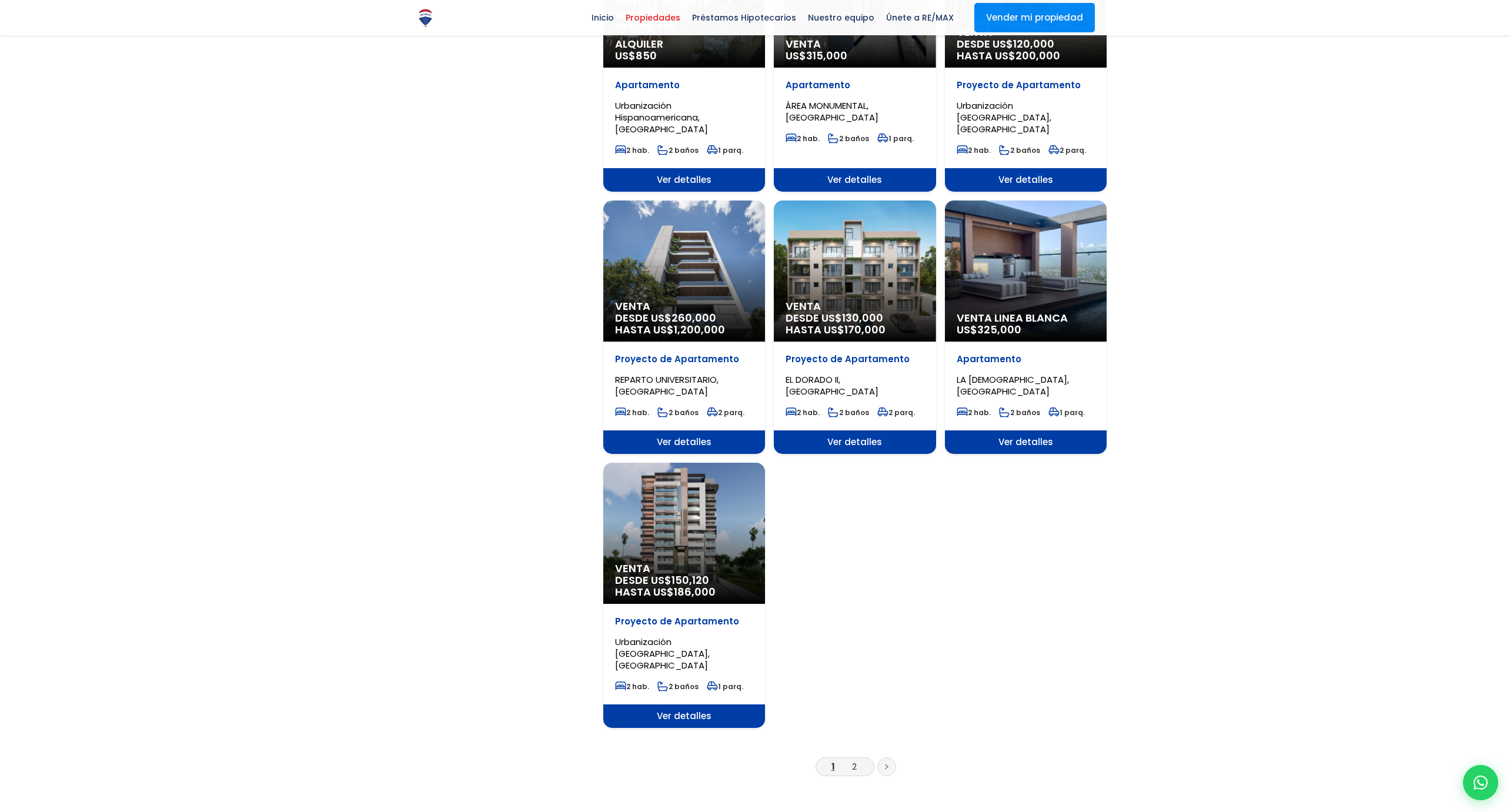
scroll to position [1196, 0]
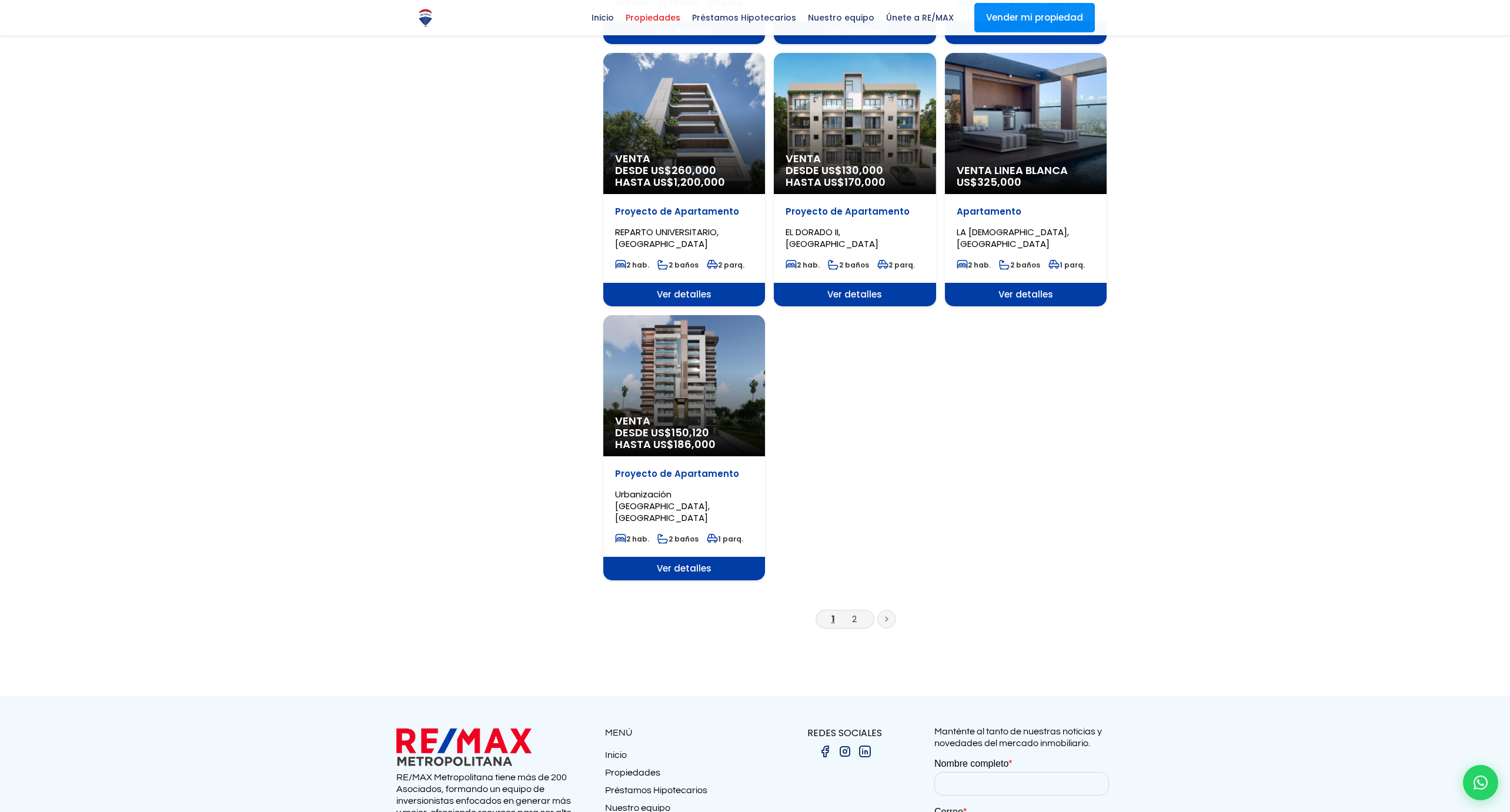
click at [889, 610] on link at bounding box center [886, 619] width 19 height 19
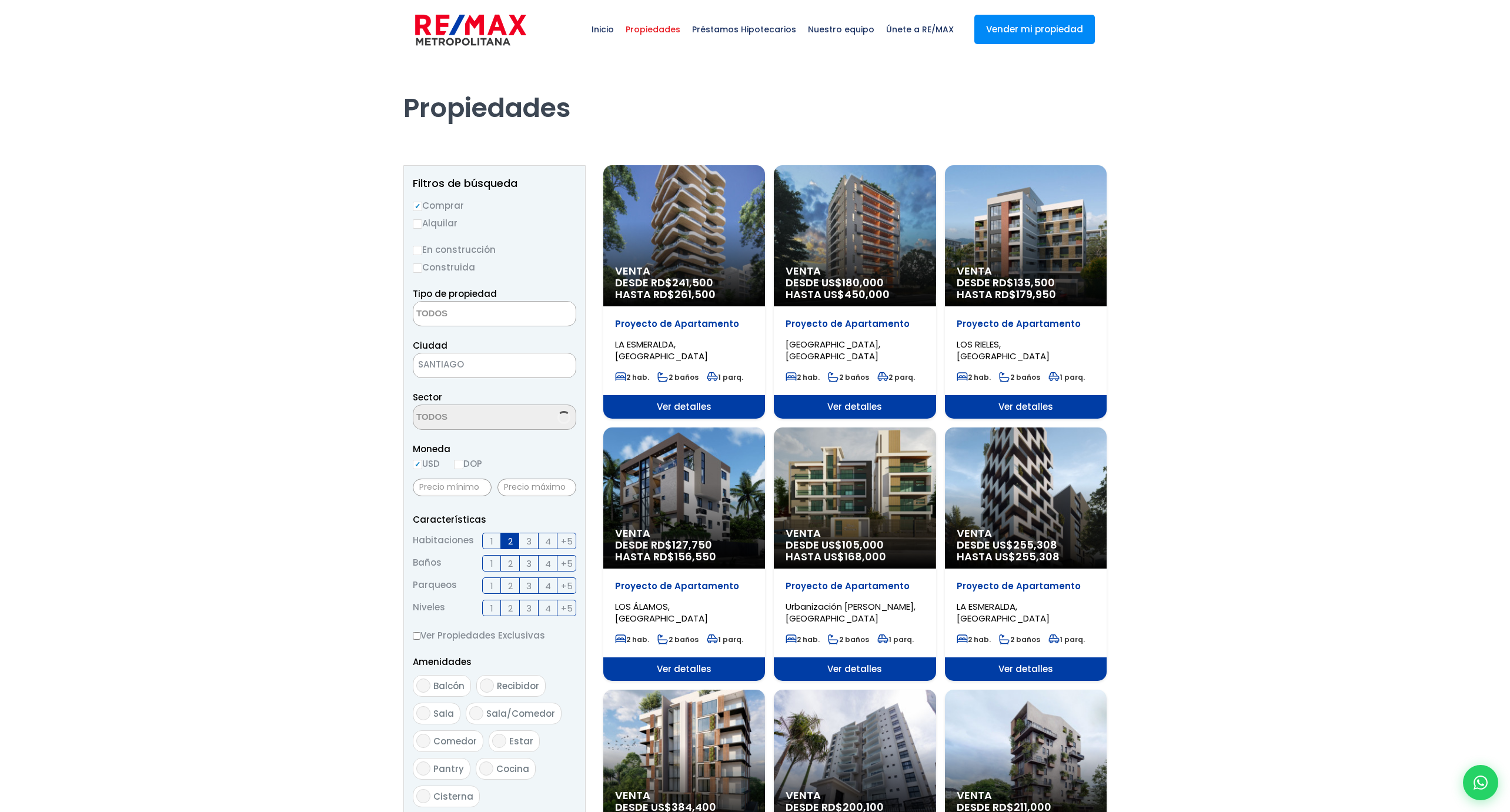
select select
click at [694, 259] on div "Venta DESDE RD$ 241,500 HASTA RD$ 261,500" at bounding box center [684, 236] width 162 height 141
select select
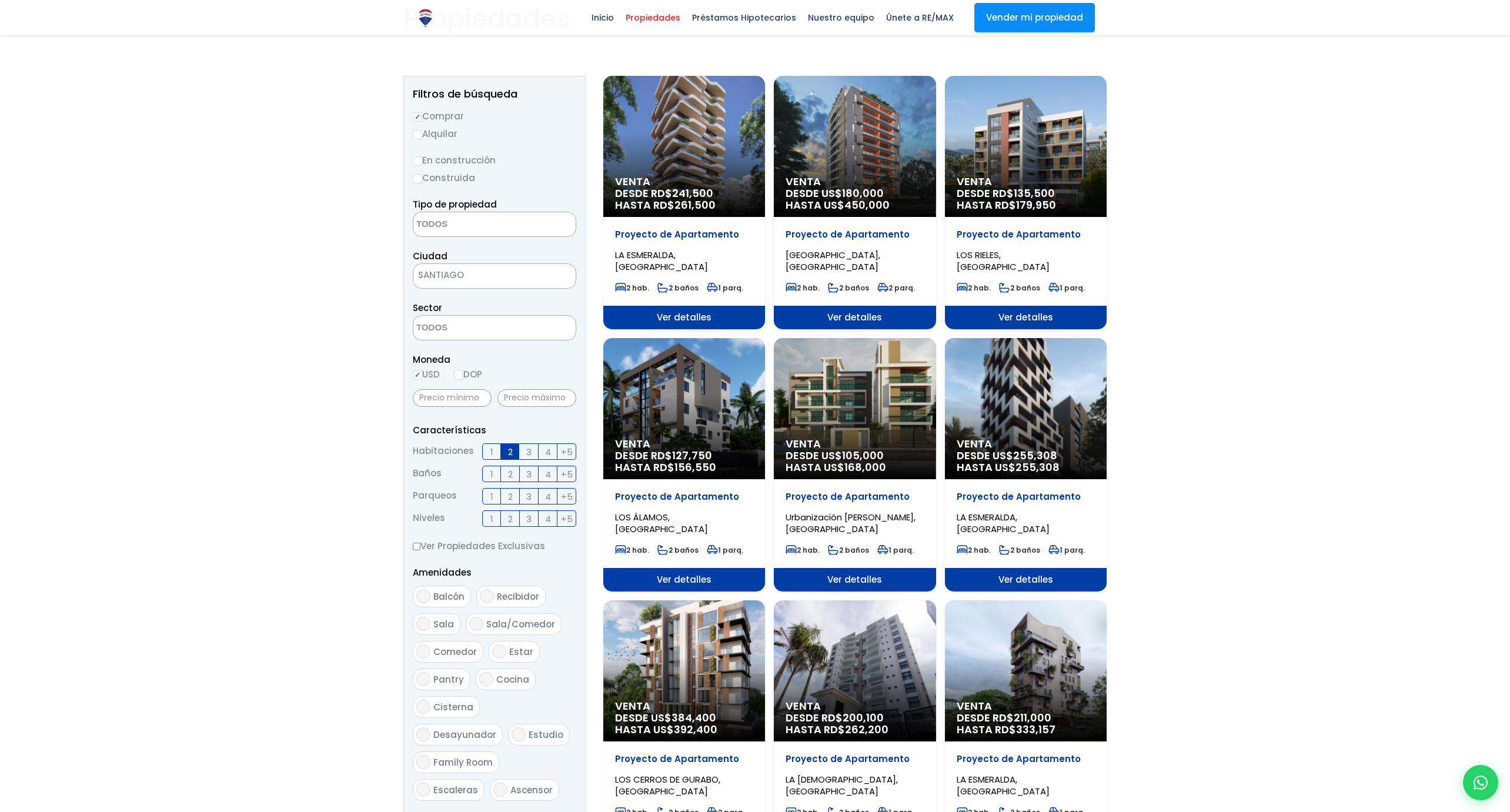
click at [765, 217] on div "Venta DESDE US$ 255,308 HASTA US$ 255,308" at bounding box center [684, 147] width 162 height 141
